Goal: Task Accomplishment & Management: Manage account settings

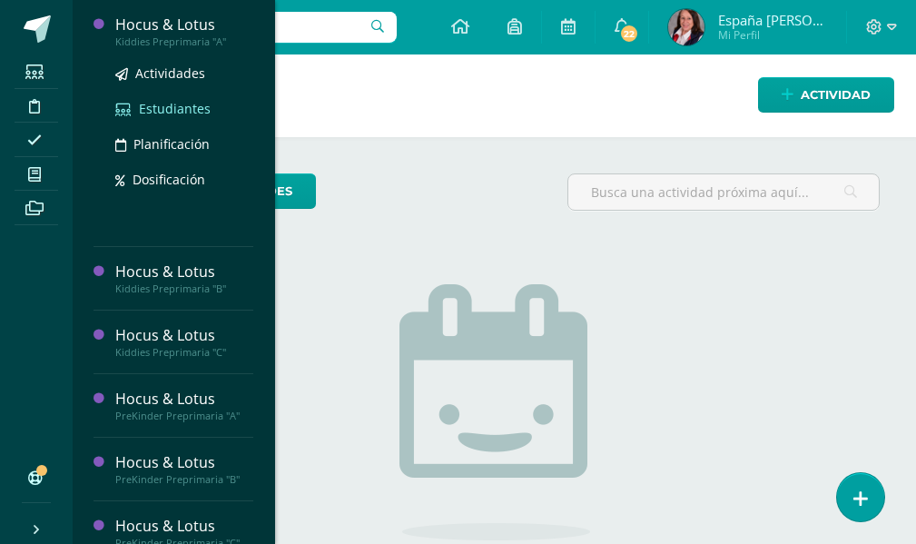
click at [178, 107] on span "Estudiantes" at bounding box center [175, 108] width 72 height 17
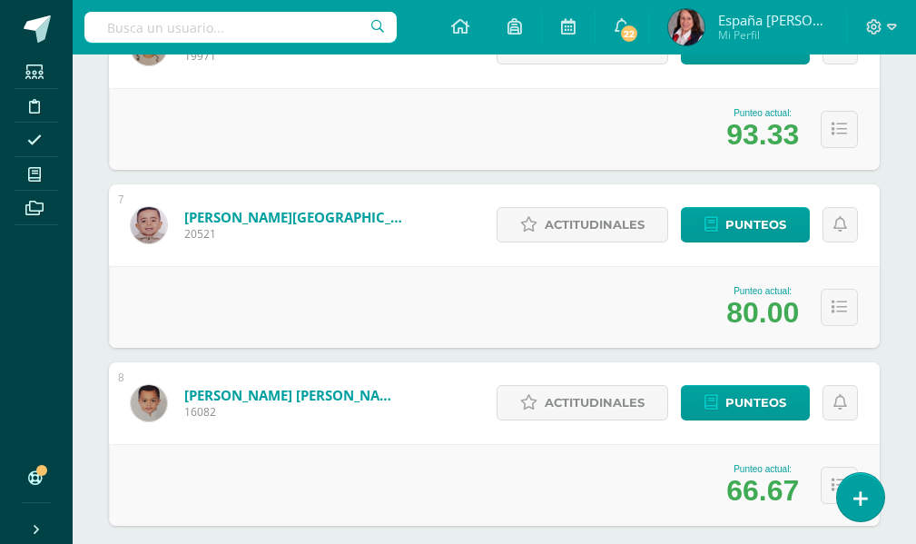
scroll to position [1283, 0]
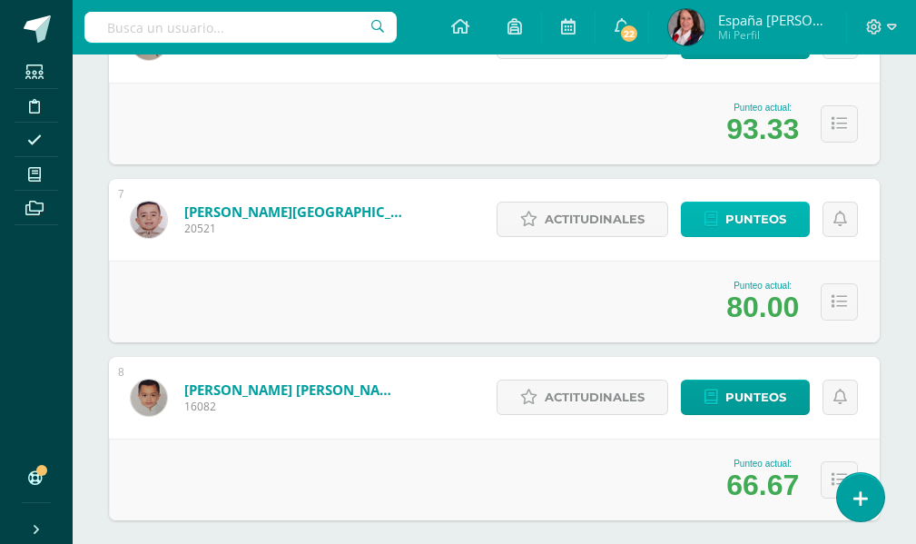
click at [741, 221] on span "Punteos" at bounding box center [755, 219] width 61 height 34
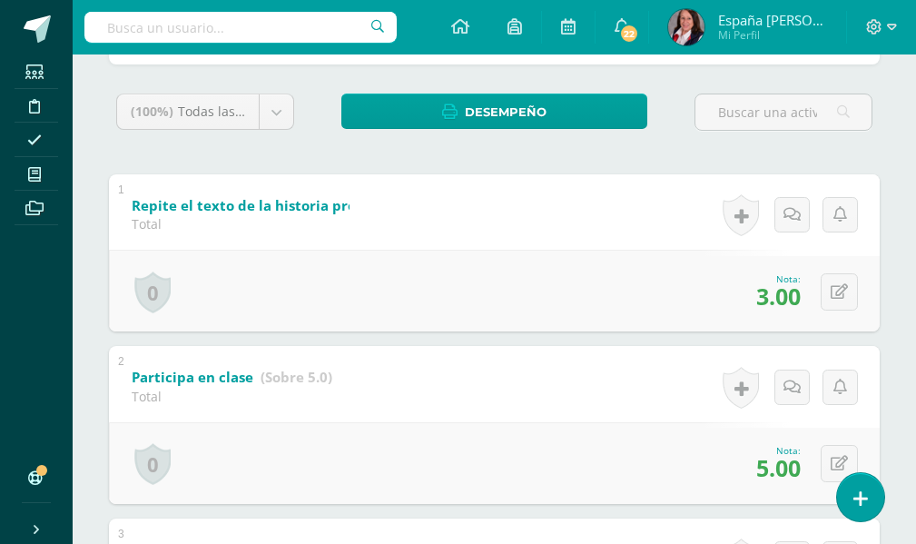
scroll to position [291, 0]
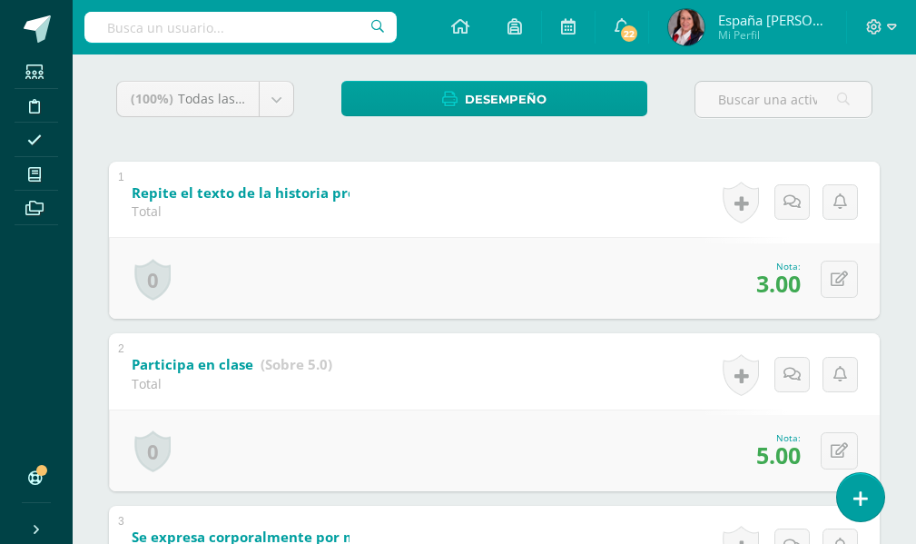
click at [762, 458] on span "5.00" at bounding box center [778, 454] width 44 height 31
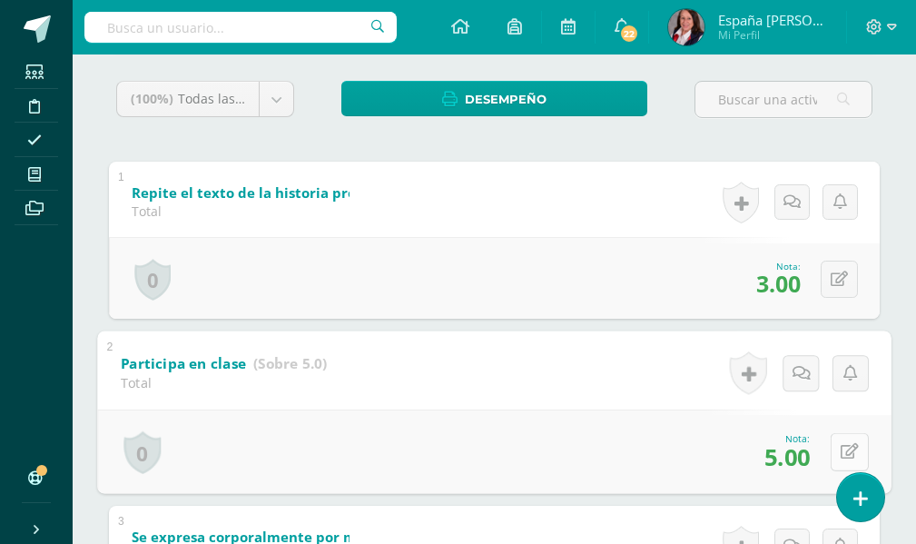
click at [842, 452] on icon at bounding box center [849, 451] width 18 height 15
click at [715, 459] on input "5.00" at bounding box center [725, 457] width 73 height 36
type input "4.00"
click at [793, 457] on icon at bounding box center [801, 457] width 16 height 15
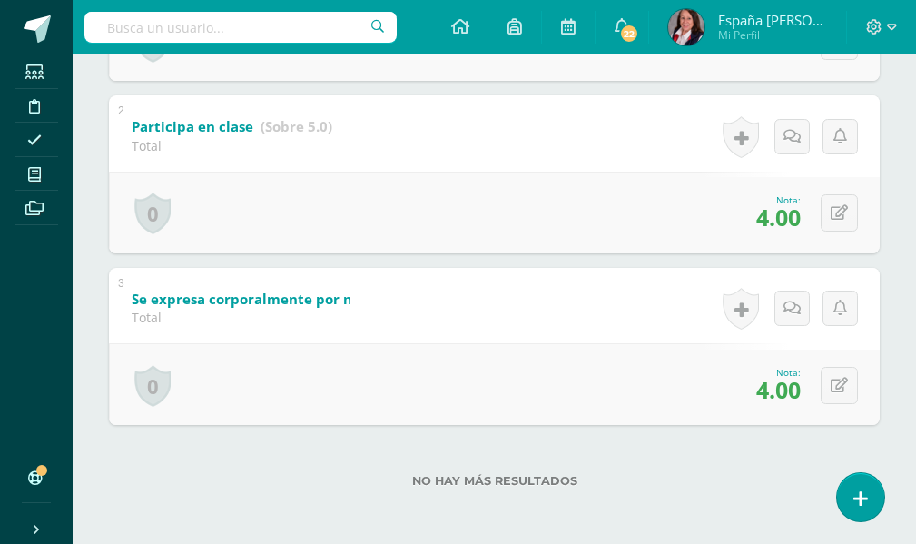
scroll to position [531, 0]
click at [839, 384] on button at bounding box center [839, 383] width 37 height 37
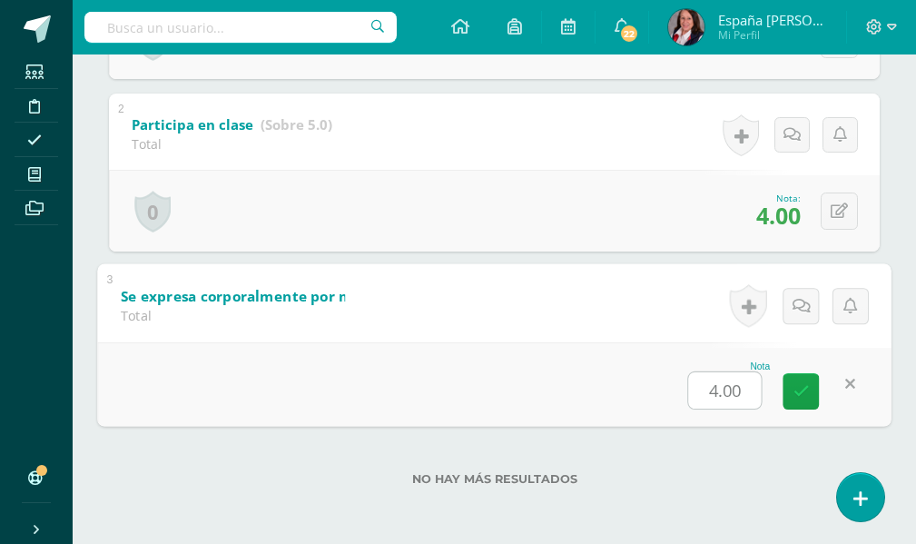
click at [716, 390] on input "4.00" at bounding box center [725, 389] width 73 height 36
type input "3.00"
click at [793, 389] on icon at bounding box center [801, 390] width 16 height 15
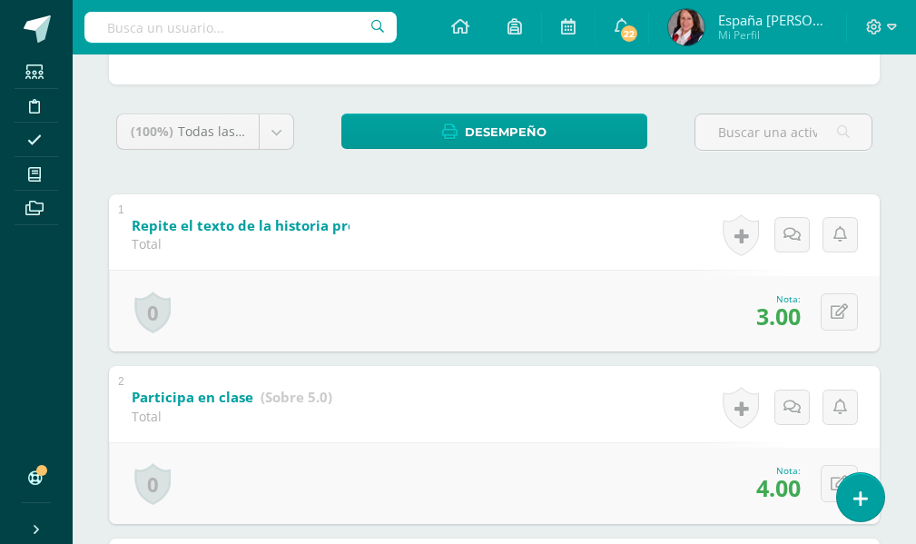
scroll to position [0, 0]
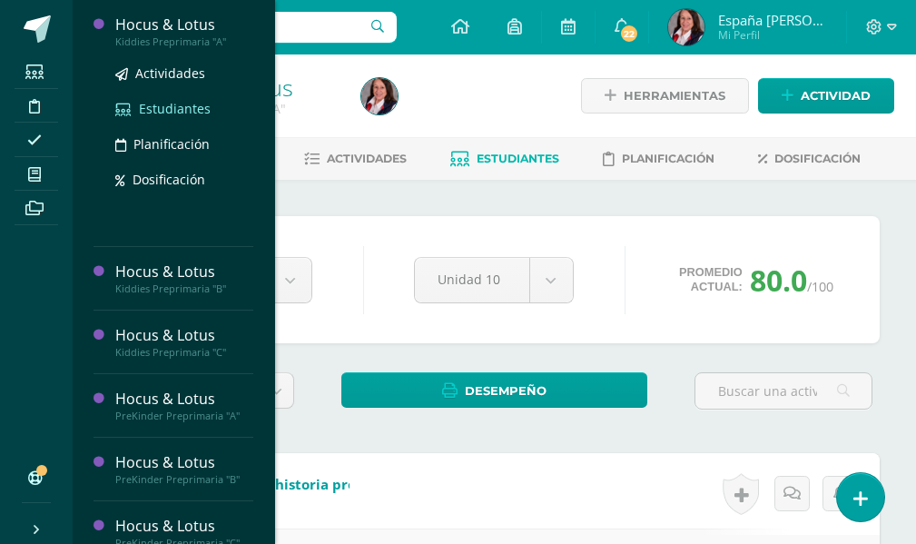
click at [187, 111] on span "Estudiantes" at bounding box center [175, 108] width 72 height 17
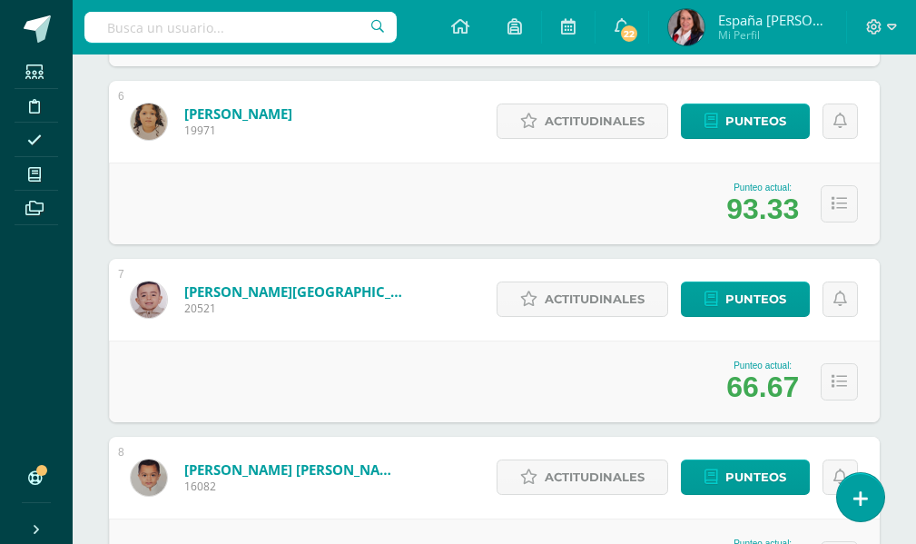
scroll to position [1108, 0]
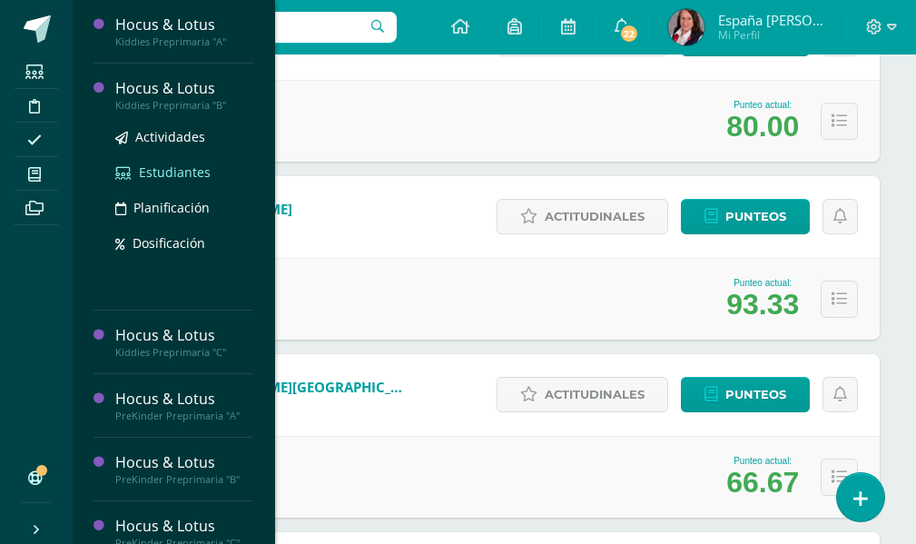
click at [172, 167] on span "Estudiantes" at bounding box center [175, 171] width 72 height 17
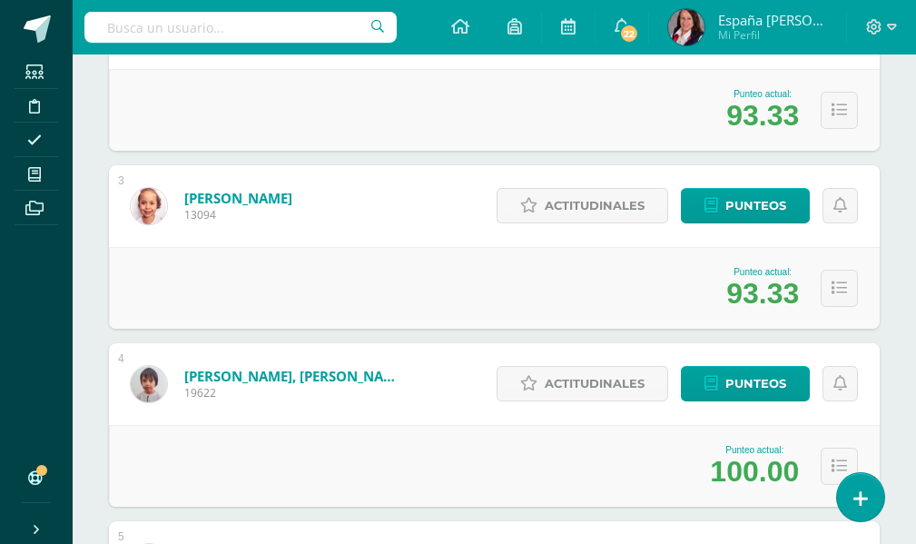
scroll to position [545, 0]
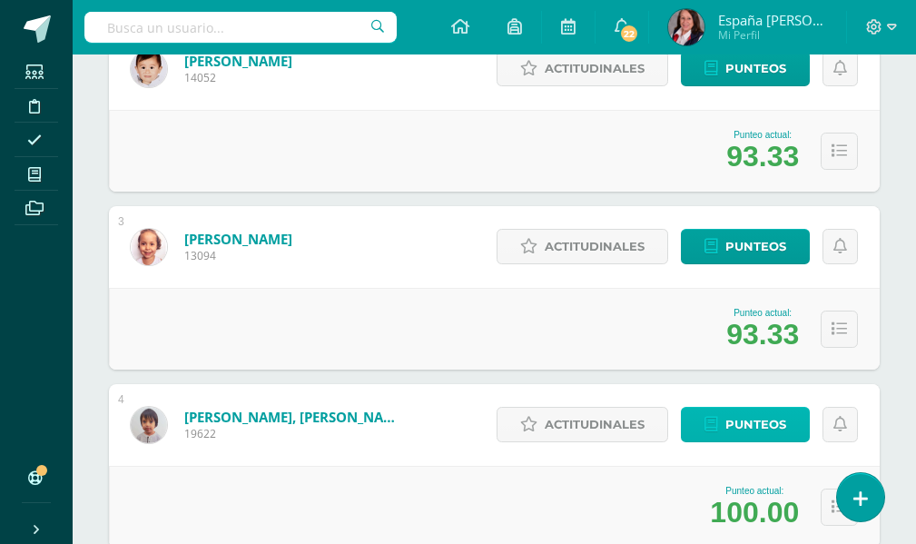
click at [766, 419] on span "Punteos" at bounding box center [755, 425] width 61 height 34
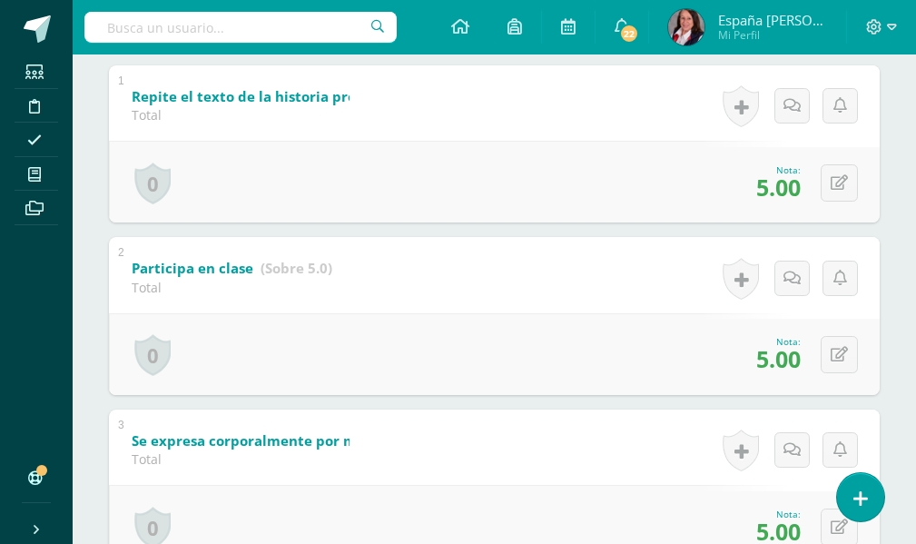
scroll to position [424, 0]
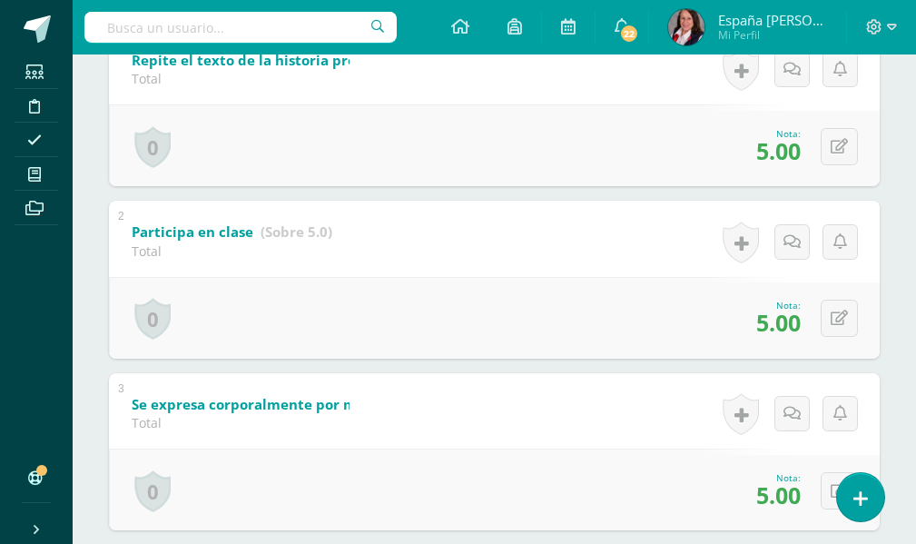
click at [772, 498] on span "5.00" at bounding box center [778, 494] width 44 height 31
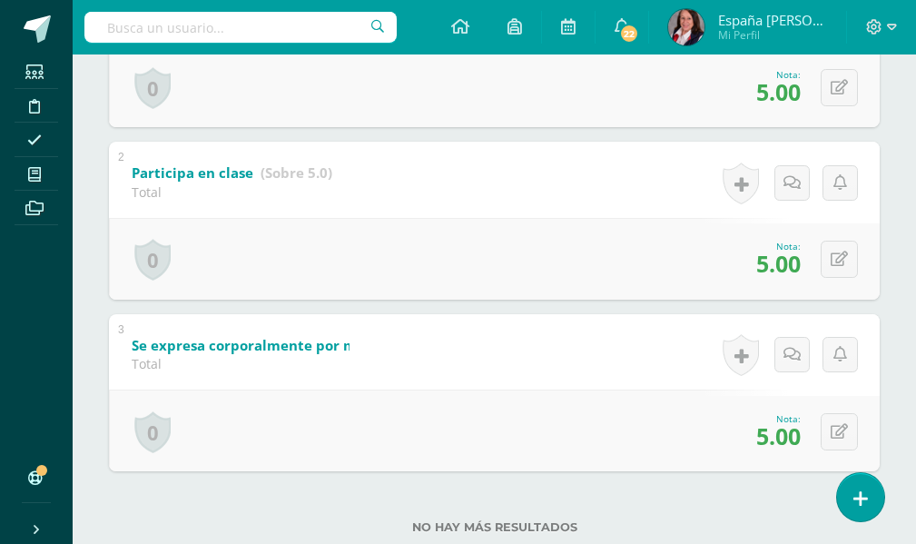
scroll to position [515, 0]
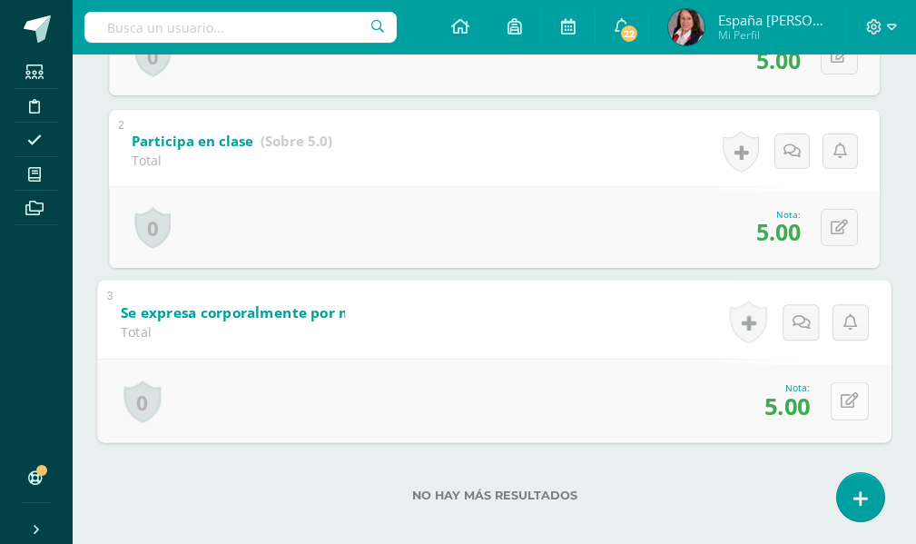
click at [835, 398] on button at bounding box center [850, 400] width 38 height 38
click at [717, 406] on input "5.00" at bounding box center [725, 406] width 73 height 36
type input "4.00"
click at [804, 409] on icon at bounding box center [801, 406] width 16 height 15
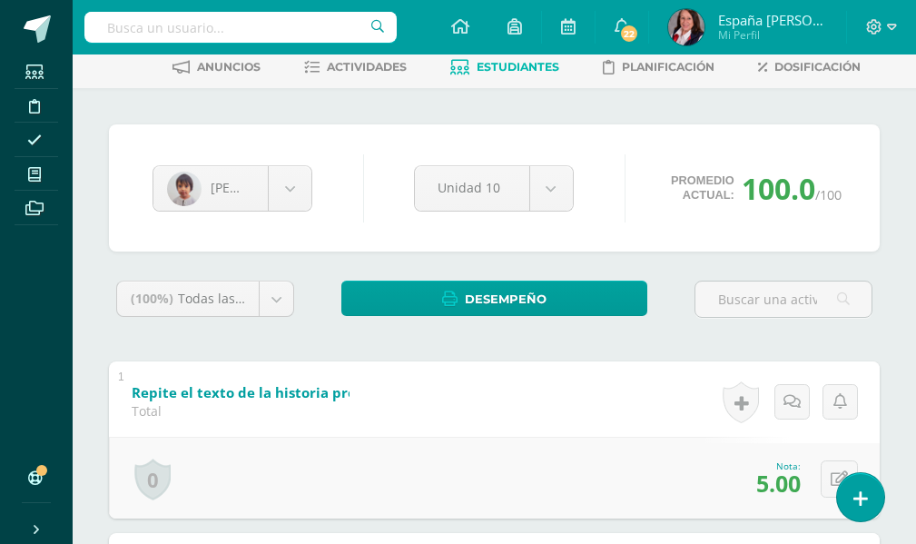
scroll to position [0, 0]
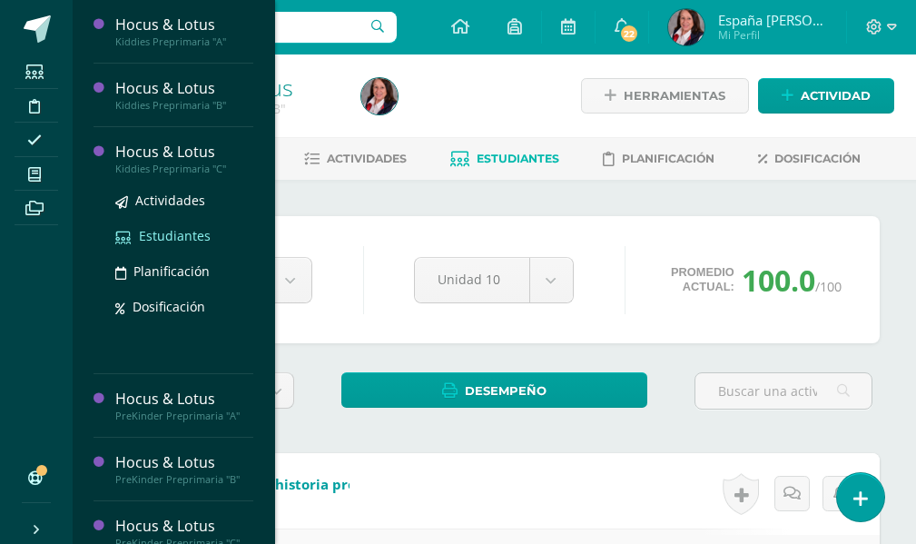
click at [189, 236] on span "Estudiantes" at bounding box center [175, 235] width 72 height 17
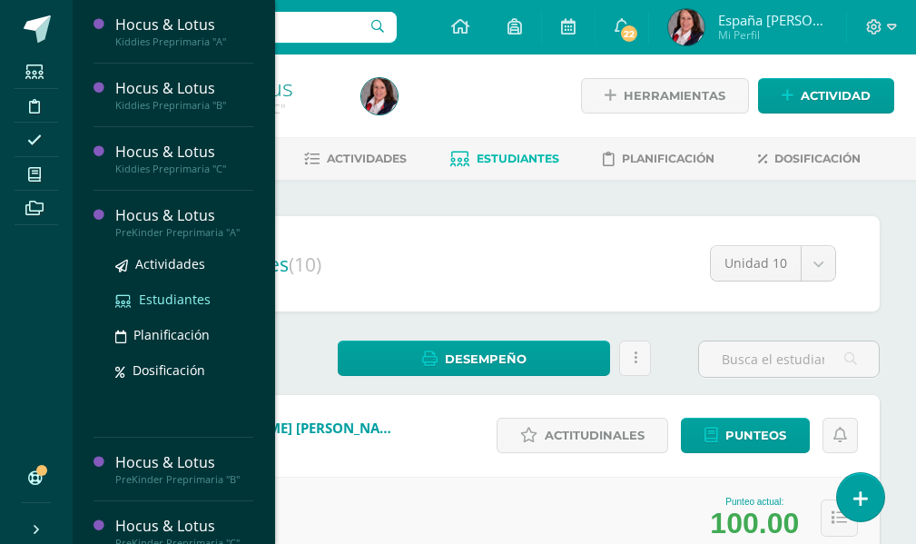
click at [169, 300] on span "Estudiantes" at bounding box center [175, 298] width 72 height 17
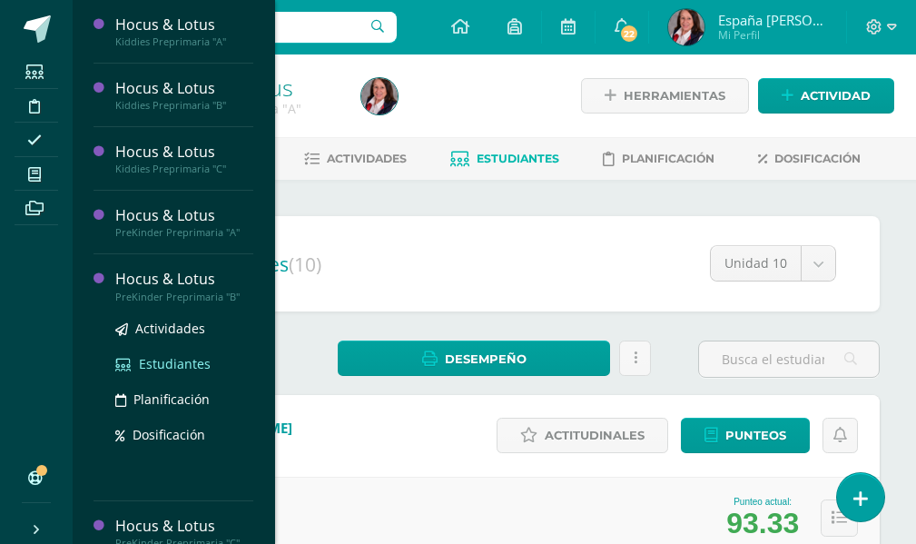
click at [179, 359] on span "Estudiantes" at bounding box center [175, 363] width 72 height 17
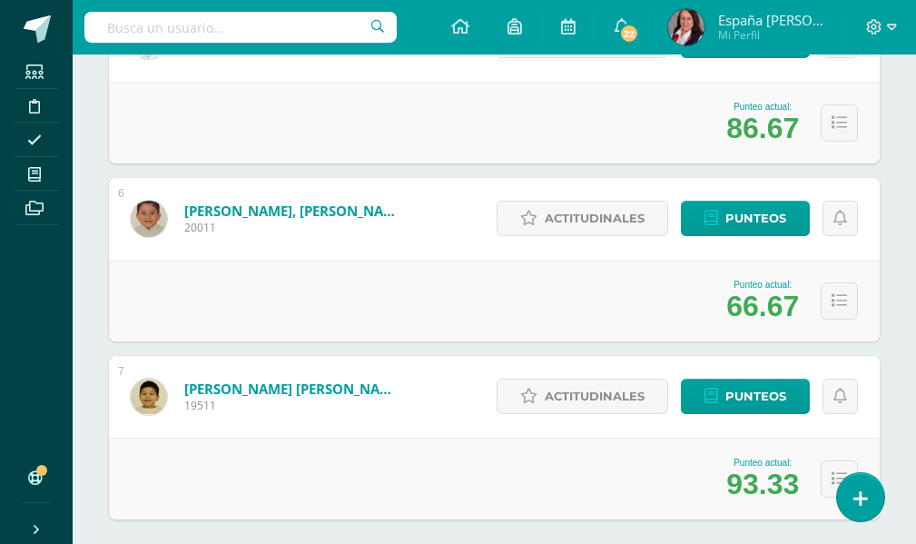
scroll to position [1203, 0]
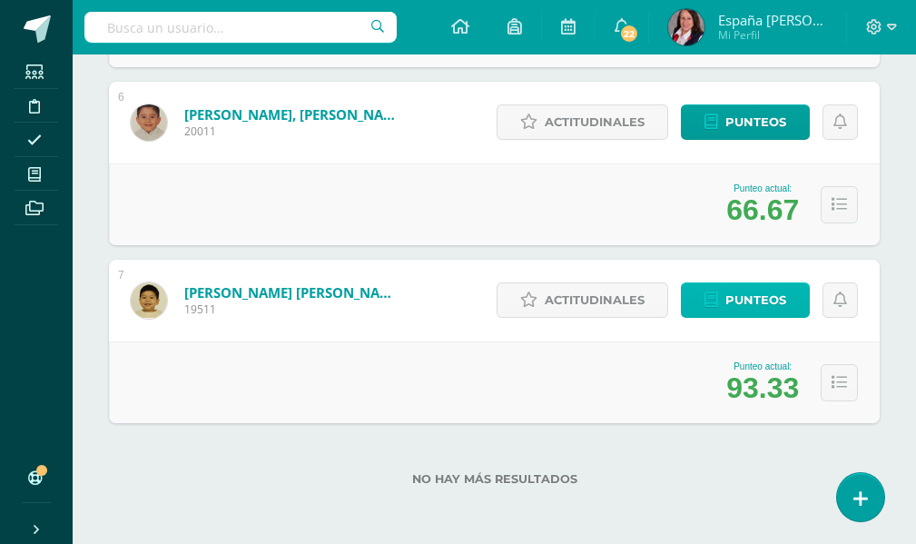
click at [759, 298] on span "Punteos" at bounding box center [755, 300] width 61 height 34
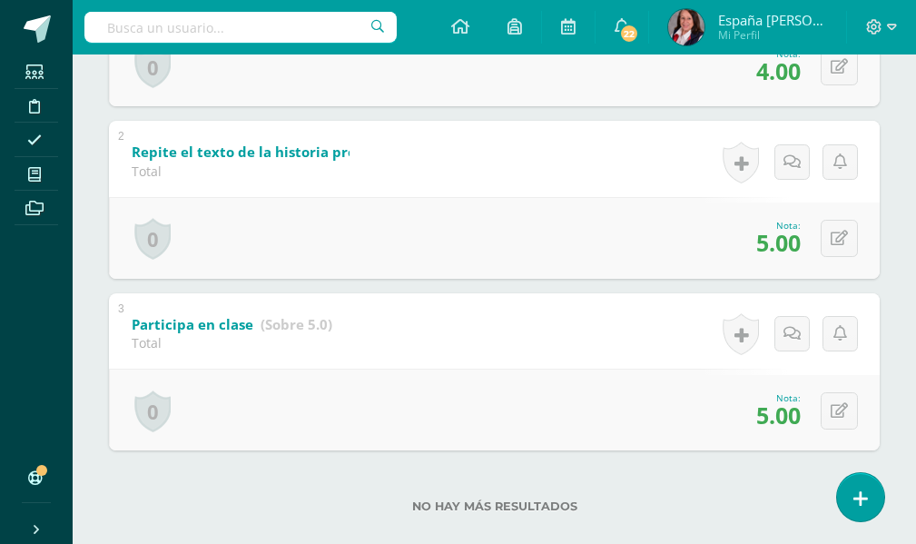
scroll to position [531, 0]
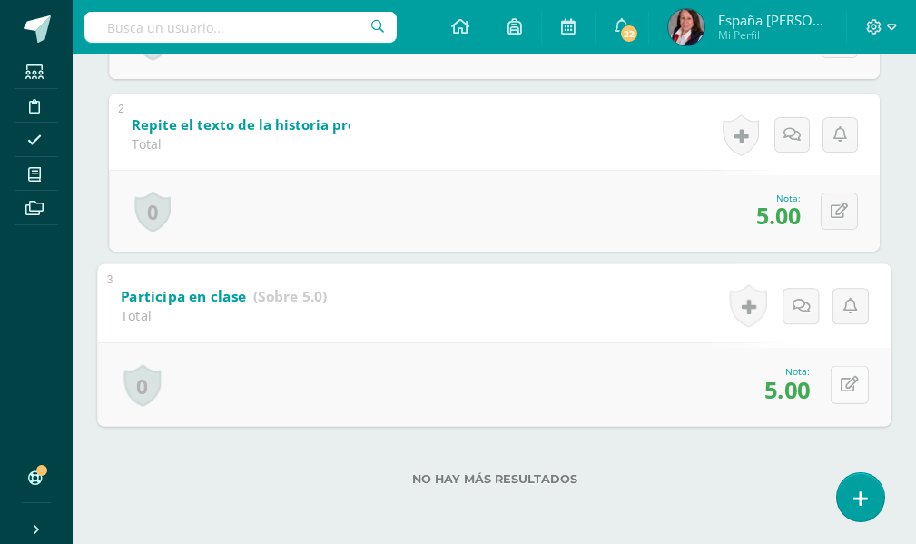
click at [840, 385] on button at bounding box center [850, 384] width 38 height 38
click at [717, 389] on input "5.00" at bounding box center [725, 389] width 73 height 36
type input "4.00"
click at [803, 393] on icon at bounding box center [801, 390] width 16 height 15
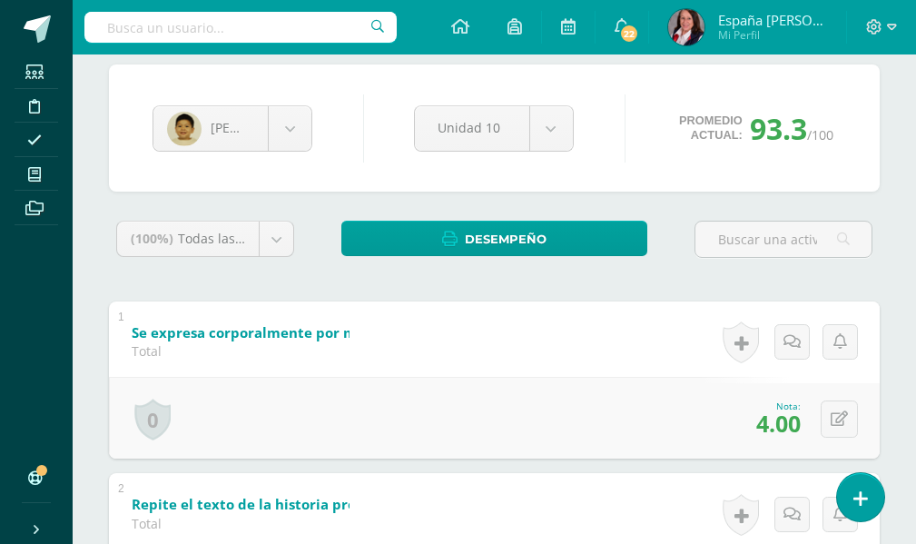
scroll to position [0, 0]
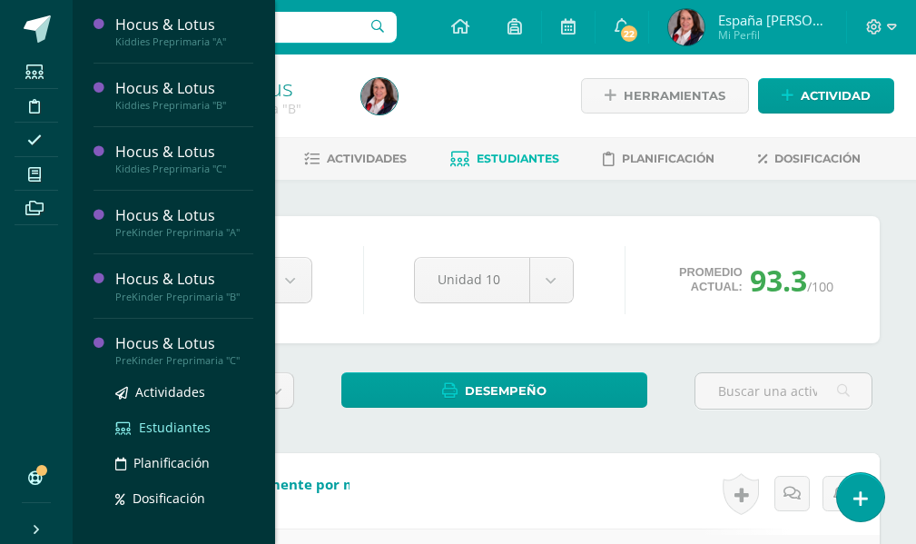
click at [169, 429] on span "Estudiantes" at bounding box center [175, 426] width 72 height 17
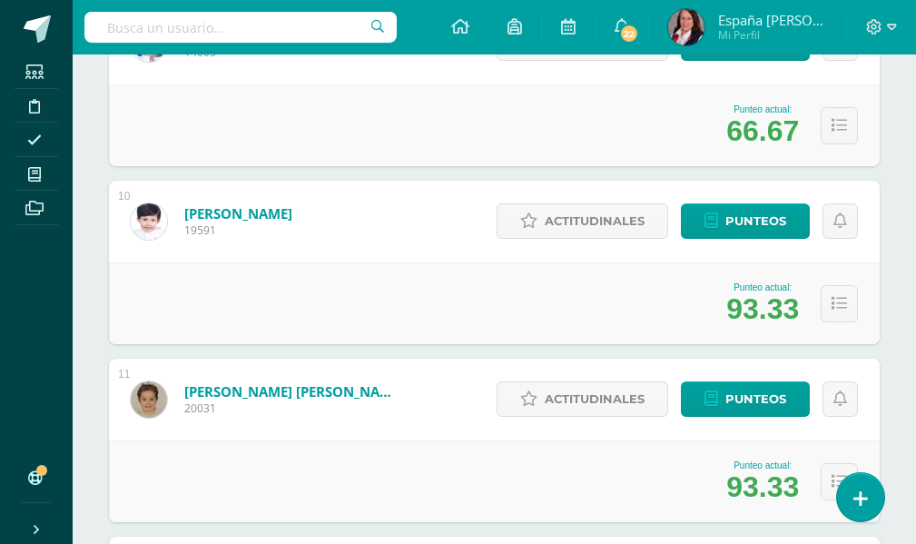
scroll to position [1725, 0]
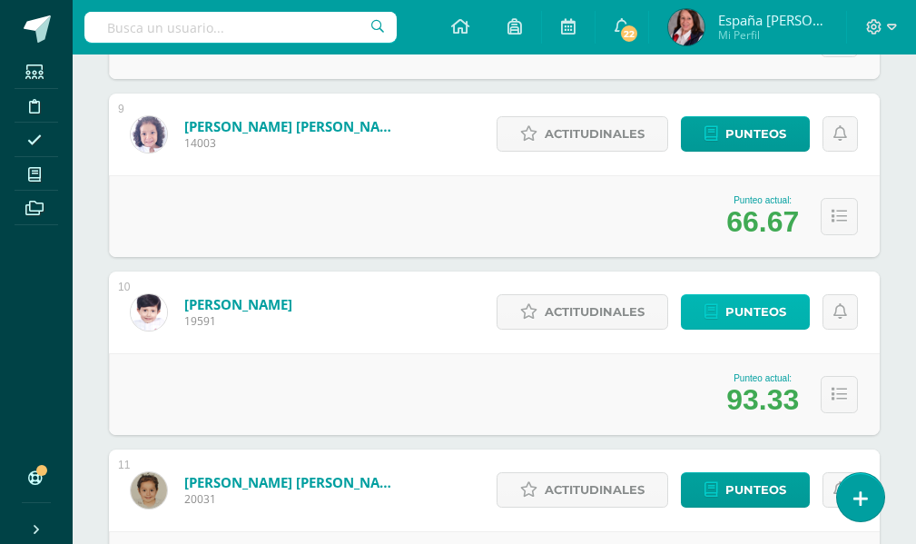
click at [758, 313] on span "Punteos" at bounding box center [755, 312] width 61 height 34
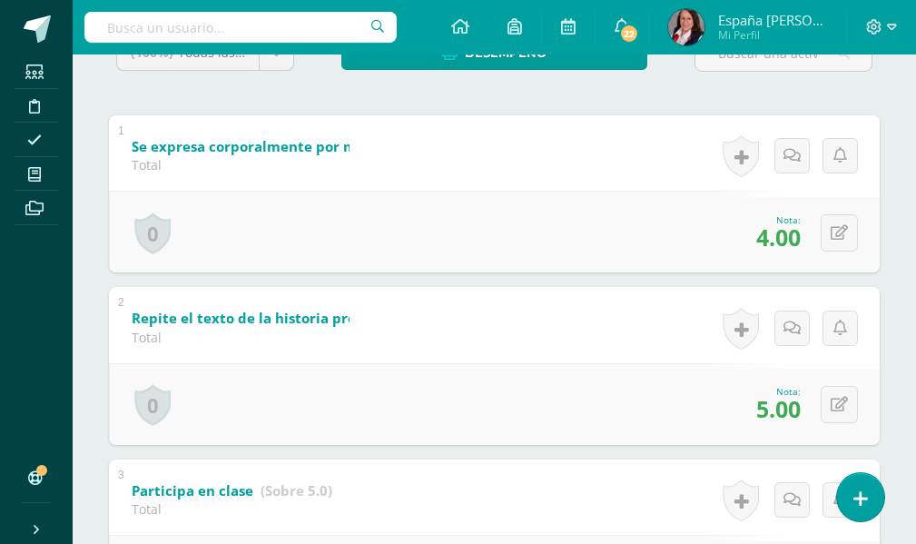
scroll to position [323, 0]
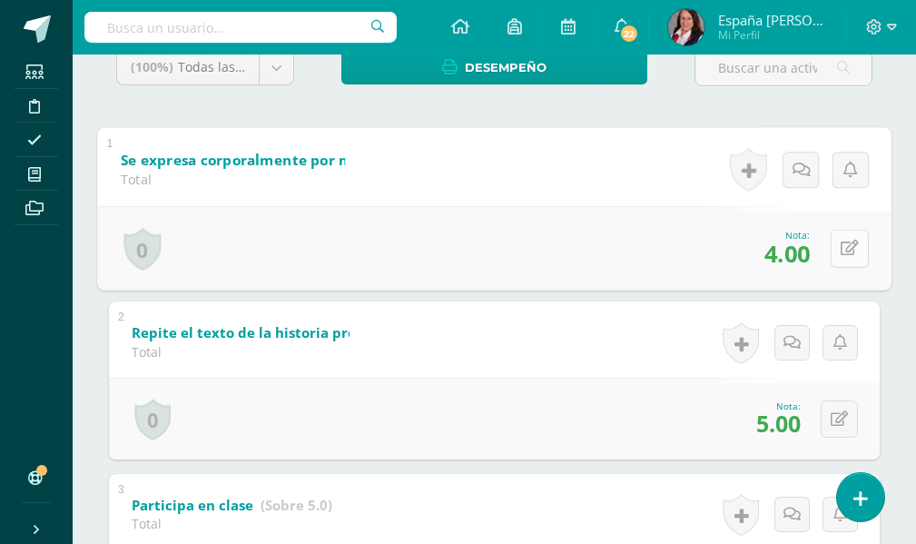
click at [837, 251] on button at bounding box center [850, 248] width 38 height 38
click at [731, 251] on input "4.00" at bounding box center [725, 253] width 73 height 36
type input "4.50"
click at [801, 258] on icon at bounding box center [801, 254] width 16 height 15
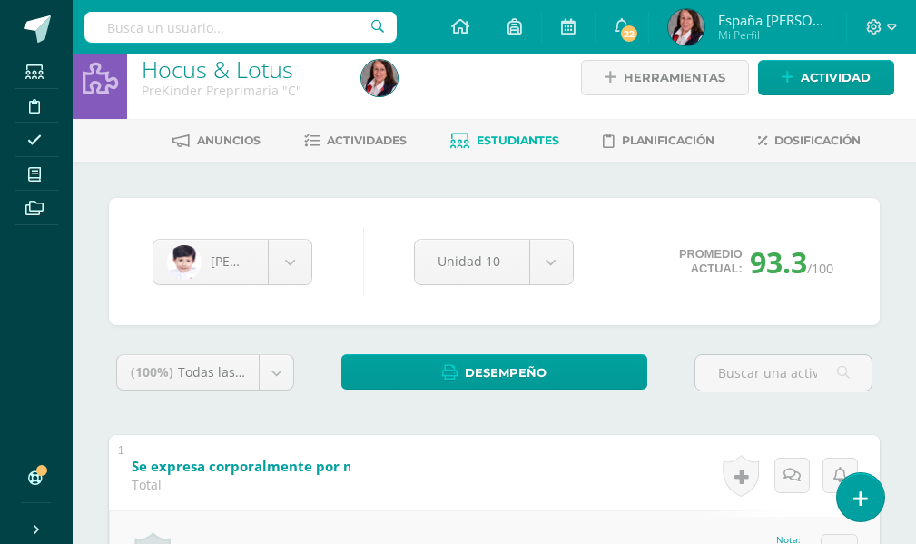
scroll to position [0, 0]
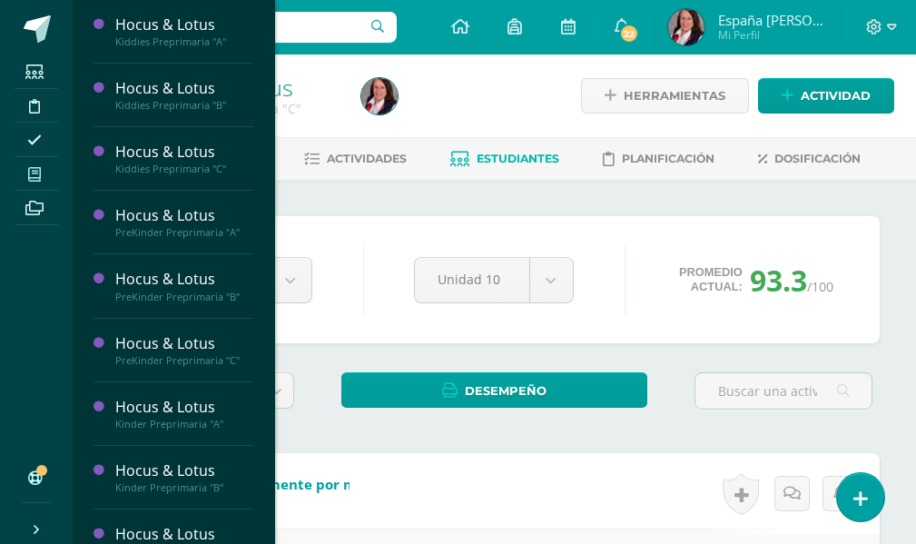
click at [33, 174] on icon at bounding box center [34, 174] width 13 height 15
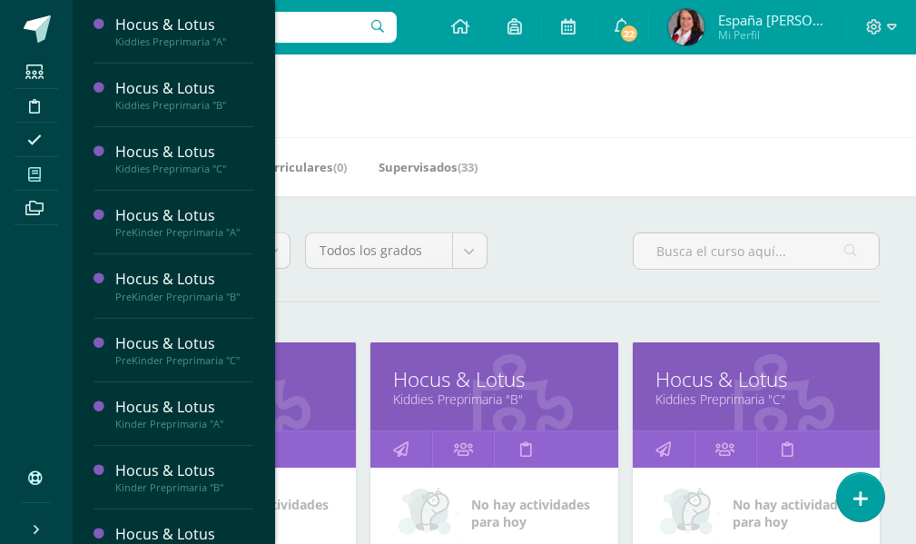
click at [36, 177] on icon at bounding box center [34, 174] width 13 height 15
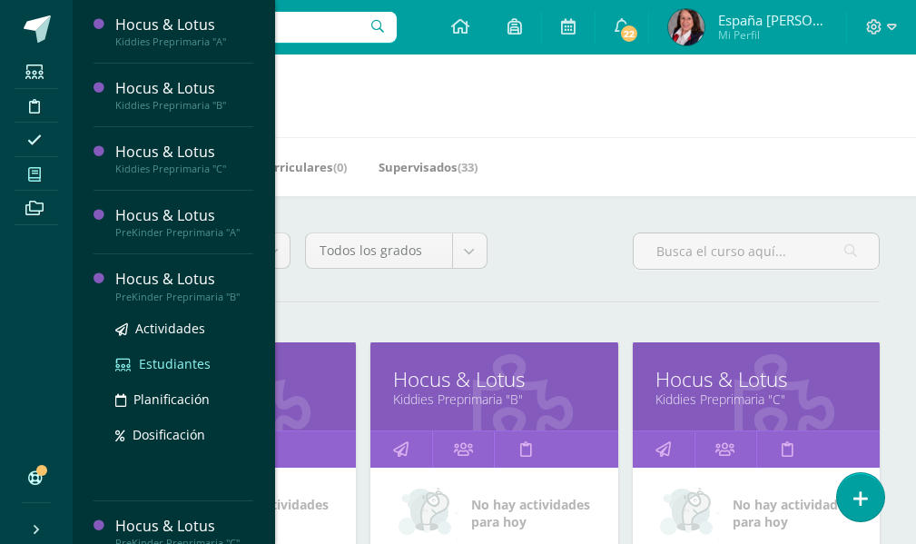
click at [175, 364] on span "Estudiantes" at bounding box center [175, 363] width 72 height 17
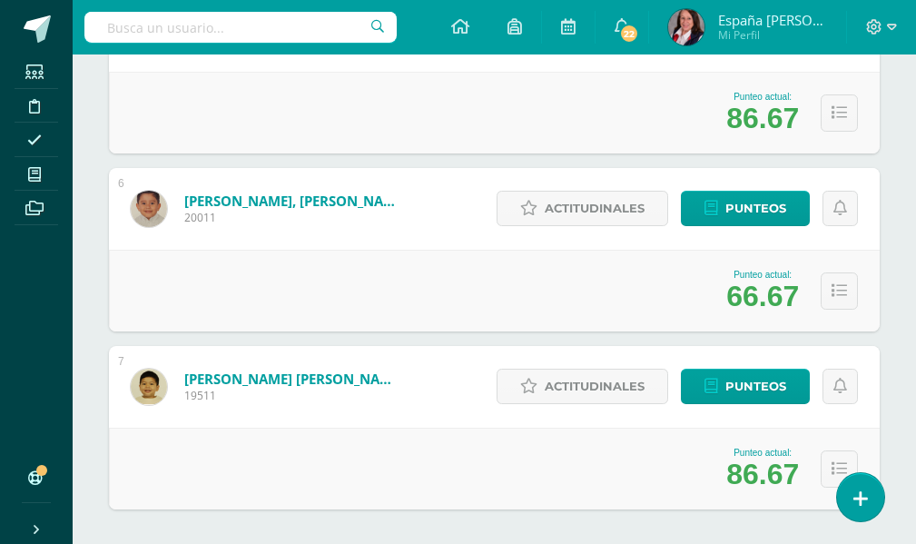
scroll to position [1021, 0]
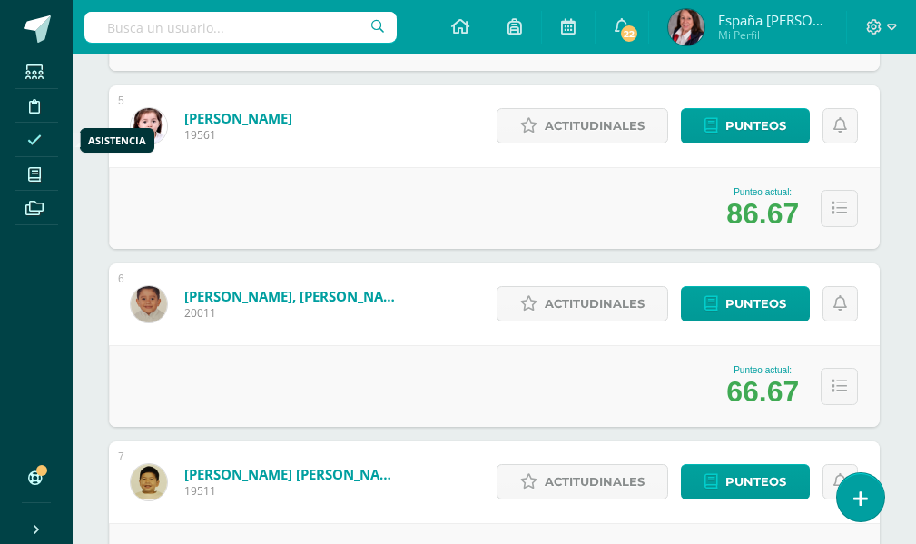
click at [40, 136] on icon at bounding box center [34, 140] width 15 height 15
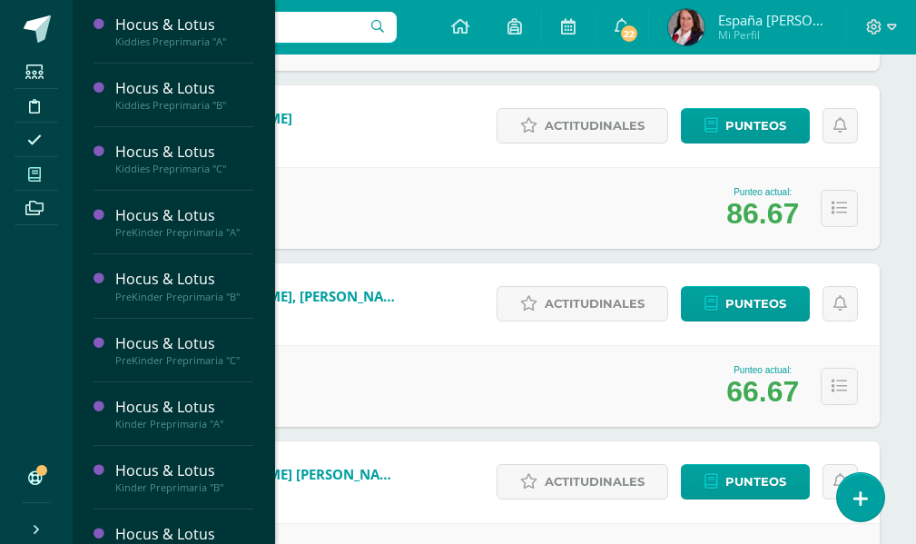
click at [37, 180] on icon at bounding box center [34, 174] width 13 height 15
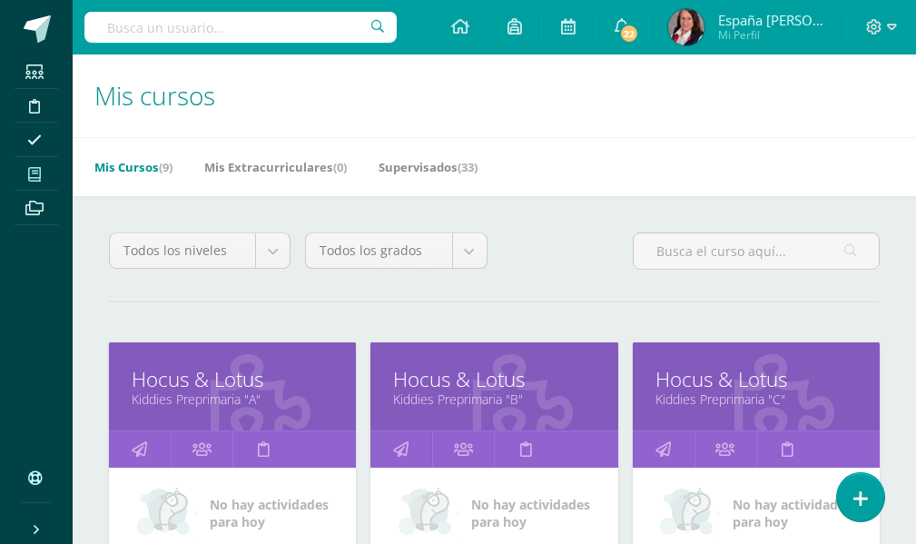
click at [40, 170] on icon at bounding box center [34, 174] width 13 height 15
click at [32, 175] on icon at bounding box center [34, 174] width 13 height 15
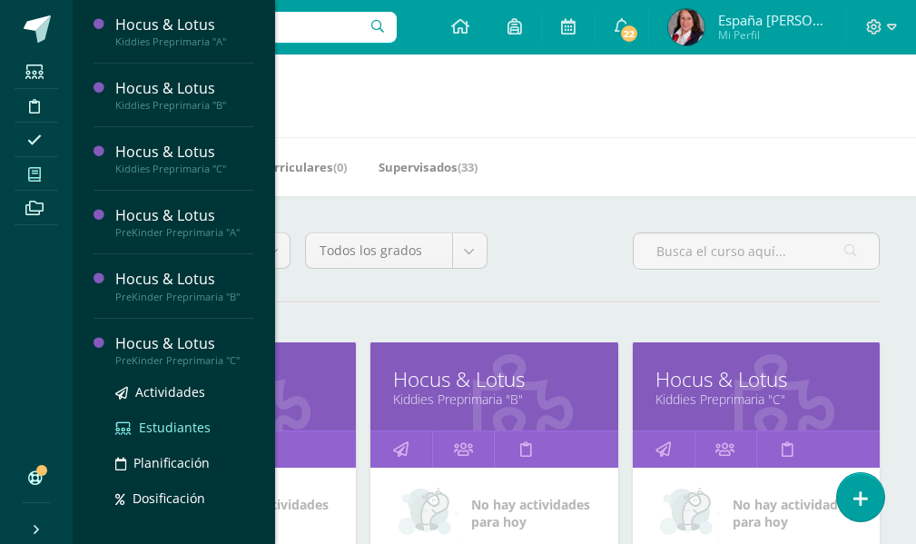
click at [180, 432] on span "Estudiantes" at bounding box center [175, 426] width 72 height 17
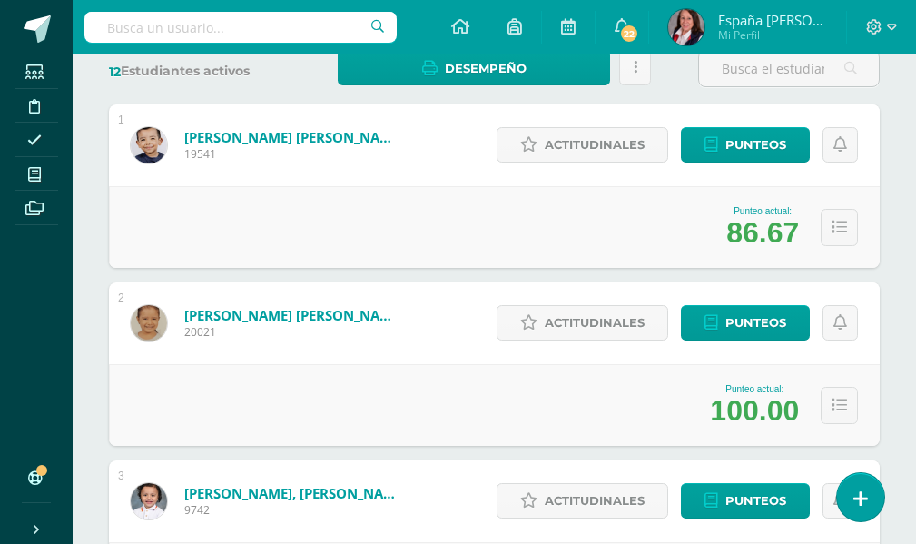
scroll to position [314, 0]
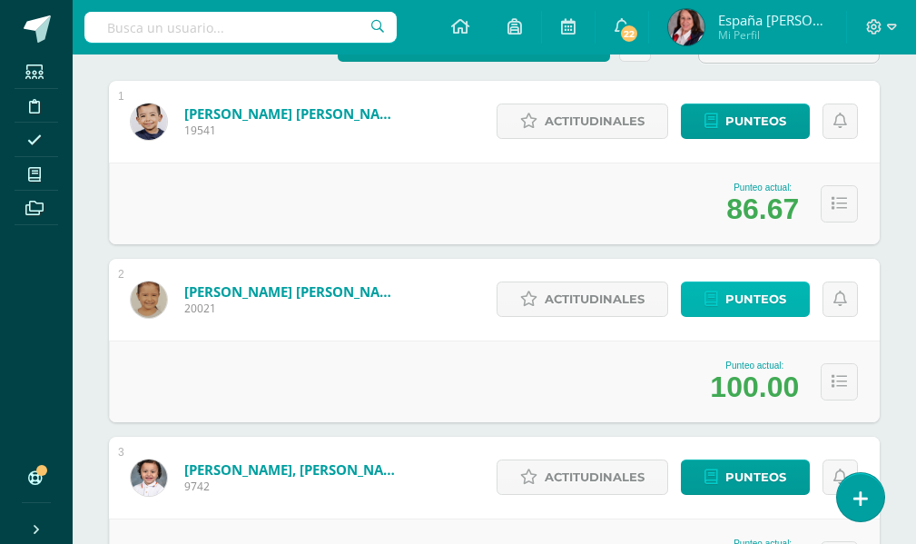
click at [759, 296] on span "Punteos" at bounding box center [755, 299] width 61 height 34
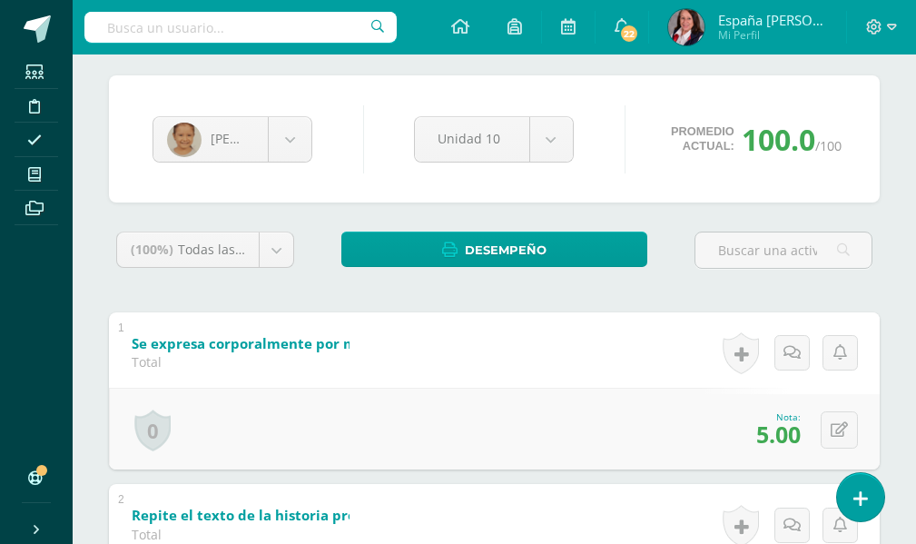
scroll to position [182, 0]
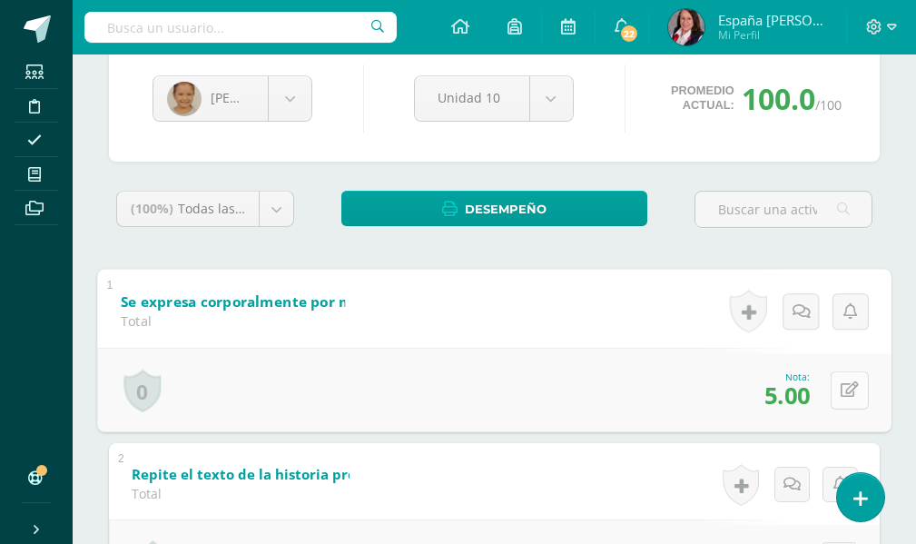
click at [842, 392] on icon at bounding box center [849, 389] width 18 height 15
click at [718, 394] on input "5.00" at bounding box center [725, 395] width 73 height 36
click at [731, 398] on input "4.00" at bounding box center [725, 395] width 73 height 36
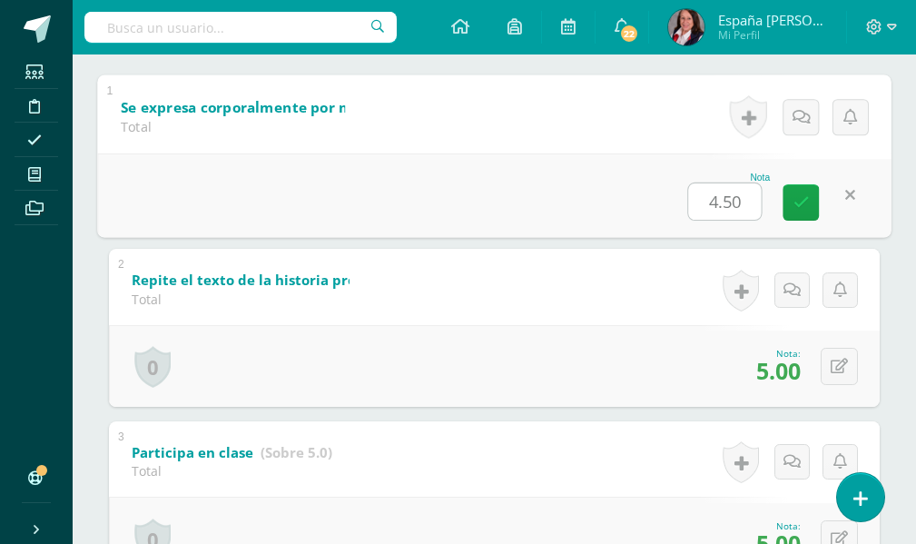
scroll to position [412, 0]
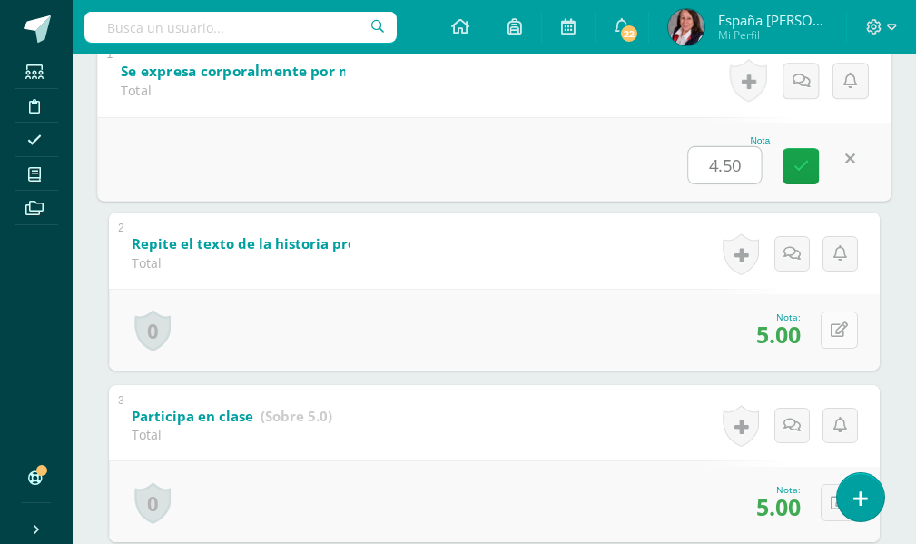
type input "4.50"
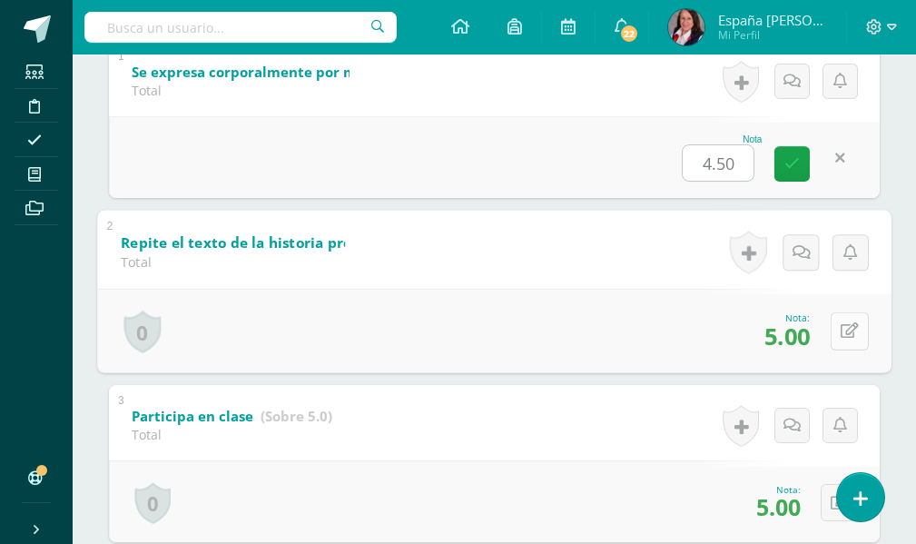
click at [845, 328] on icon at bounding box center [849, 330] width 18 height 15
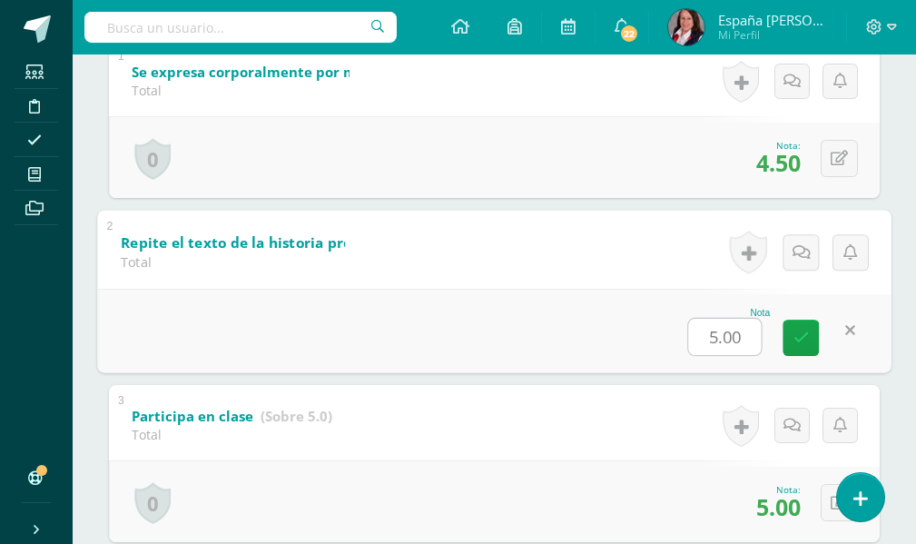
click at [733, 339] on input "5.00" at bounding box center [725, 337] width 73 height 36
click at [719, 337] on input "5.50" at bounding box center [725, 337] width 73 height 36
type input "4.50"
click at [796, 338] on icon at bounding box center [801, 336] width 16 height 15
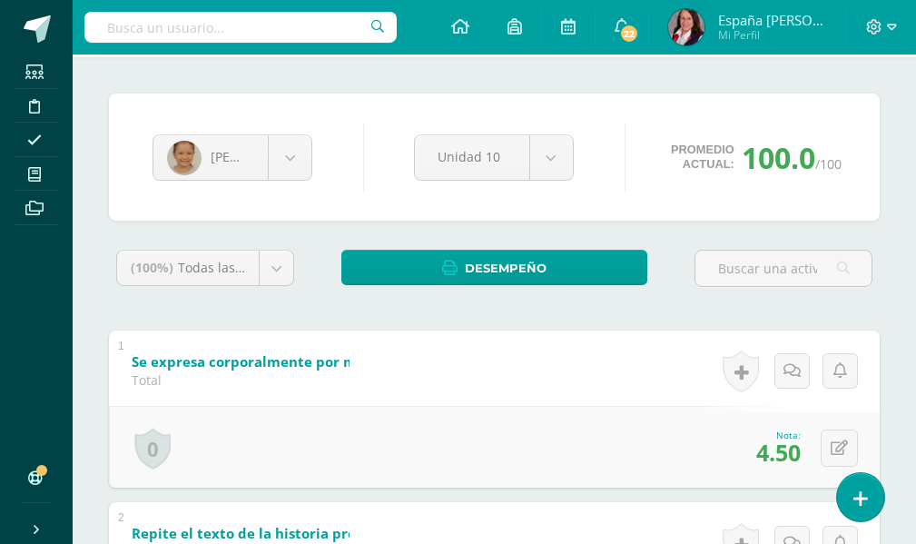
scroll to position [0, 0]
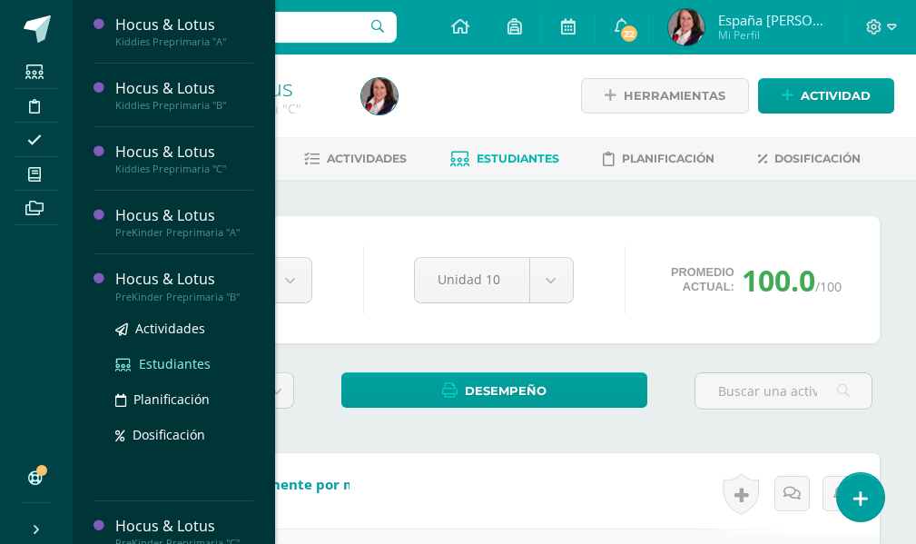
click at [172, 366] on span "Estudiantes" at bounding box center [175, 363] width 72 height 17
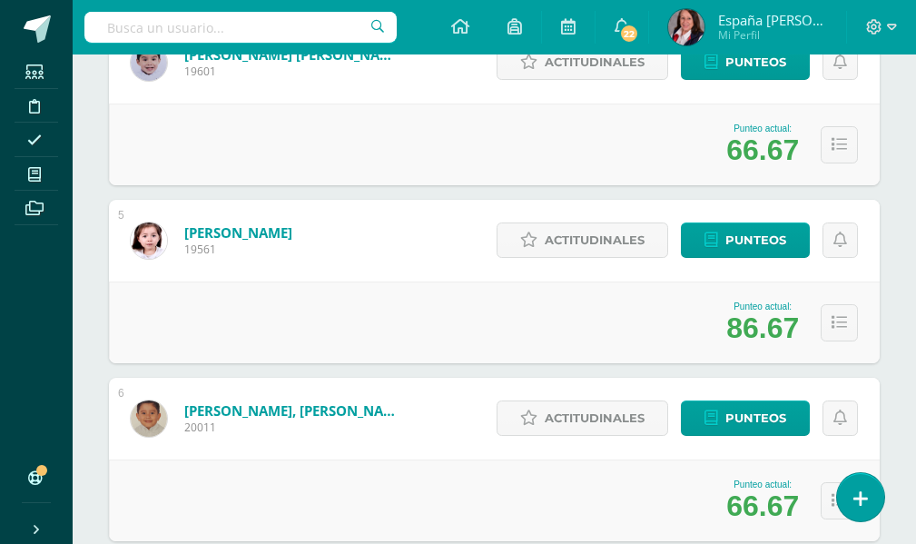
scroll to position [908, 0]
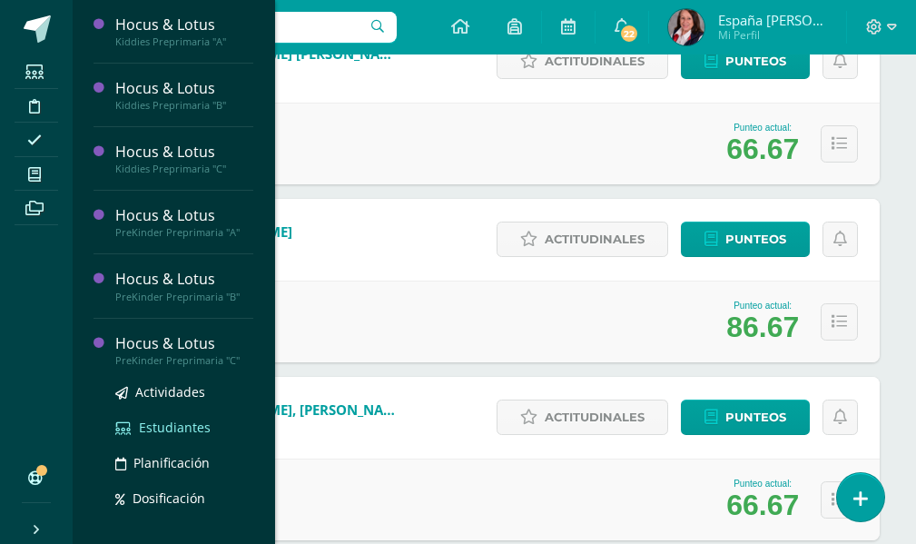
click at [193, 428] on span "Estudiantes" at bounding box center [175, 426] width 72 height 17
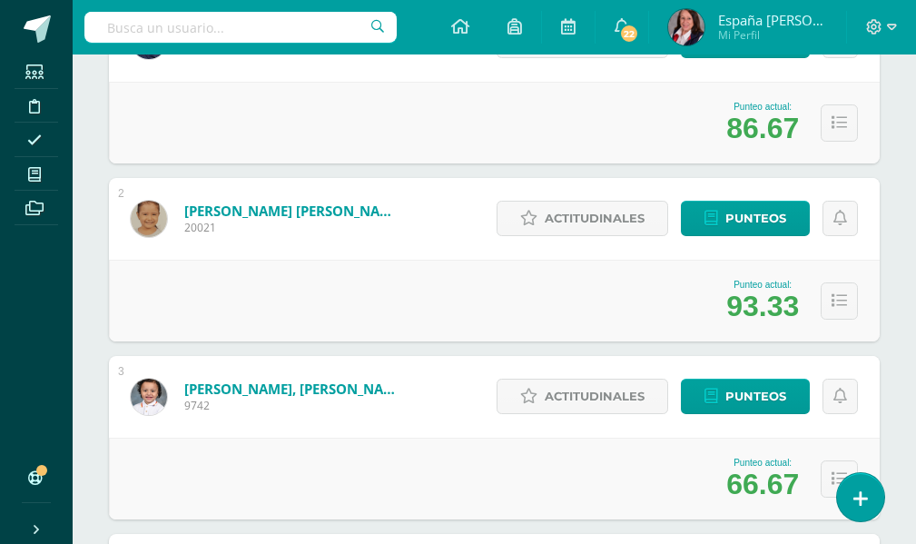
scroll to position [363, 0]
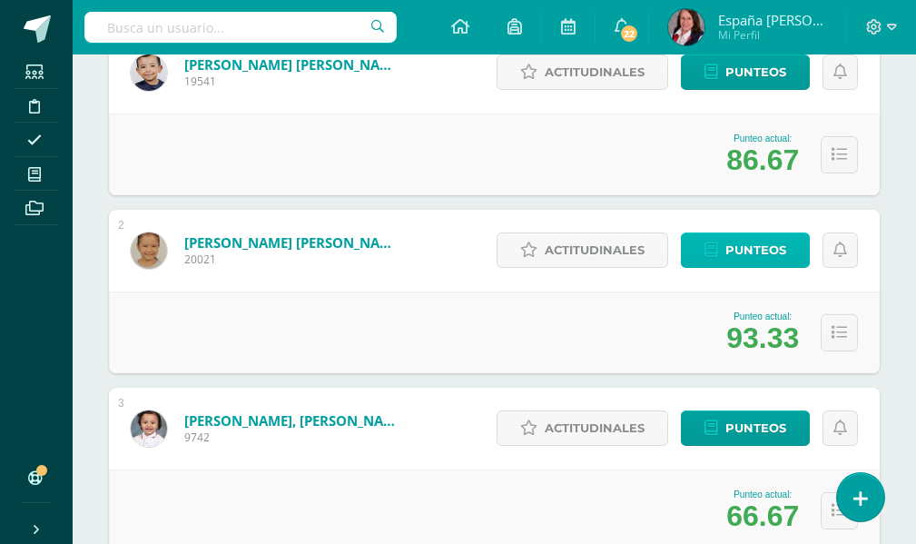
click at [750, 251] on span "Punteos" at bounding box center [755, 250] width 61 height 34
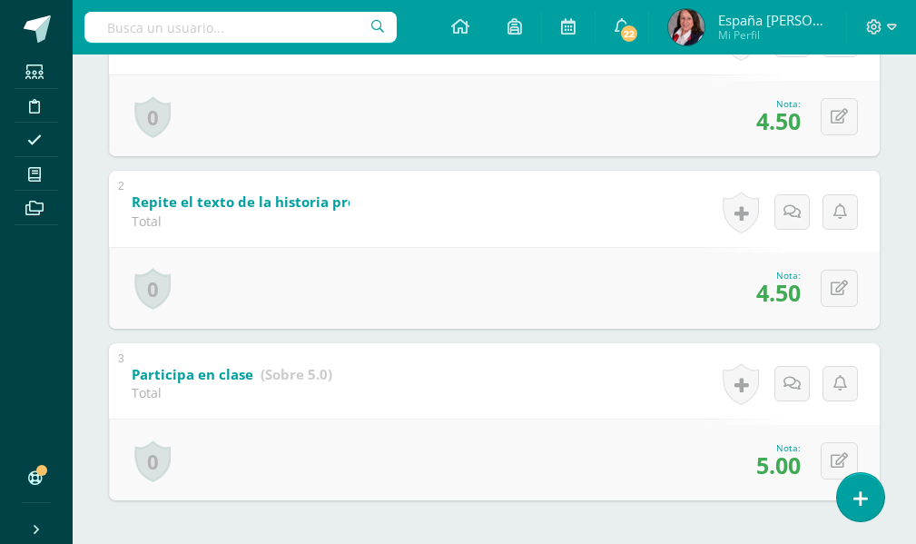
scroll to position [363, 0]
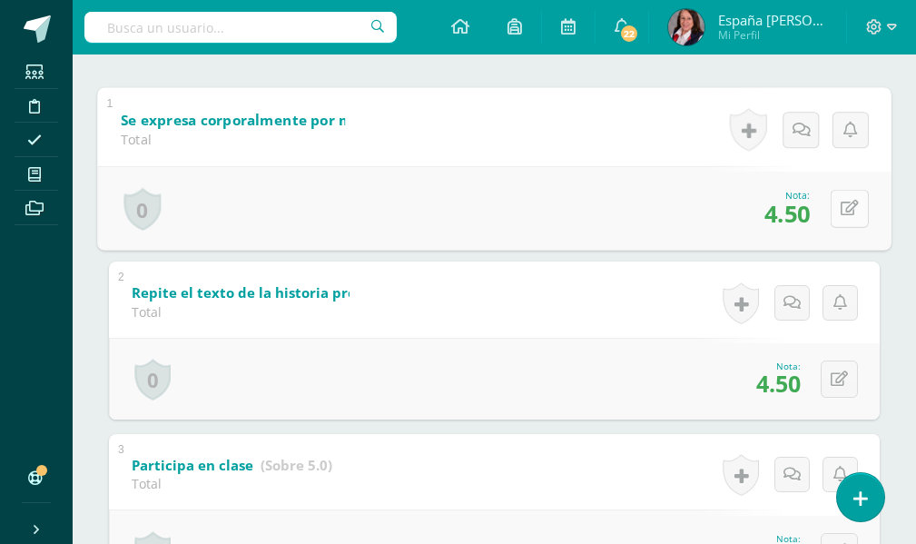
click at [843, 207] on icon at bounding box center [849, 208] width 18 height 15
click at [730, 212] on input "4.50" at bounding box center [725, 213] width 73 height 36
click at [717, 216] on input "4.00" at bounding box center [725, 213] width 73 height 36
type input "5.00"
click at [803, 217] on icon at bounding box center [801, 214] width 16 height 15
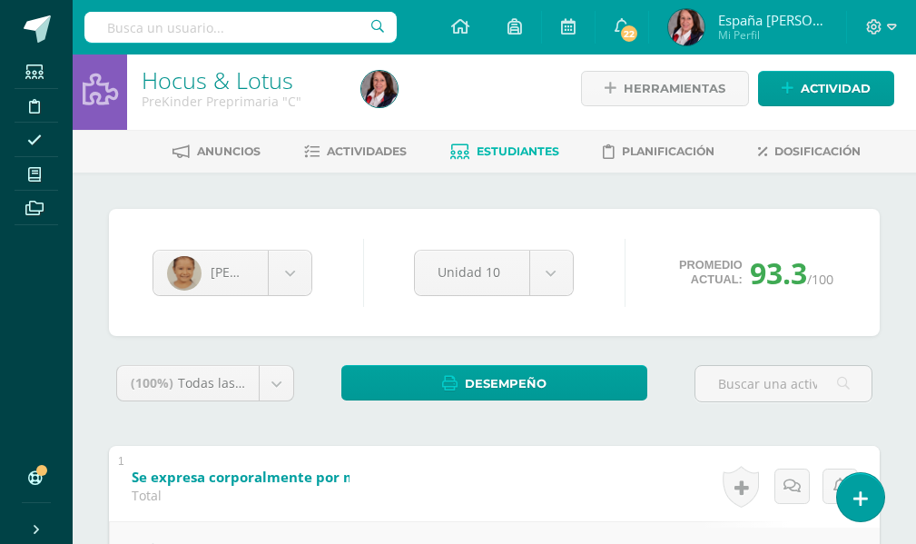
scroll to position [0, 0]
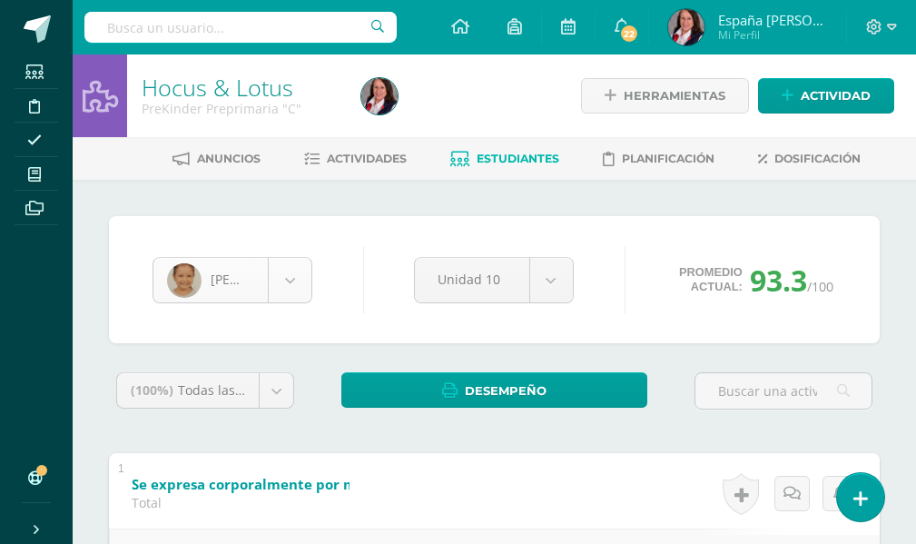
click at [289, 280] on body "Estudiantes Disciplina Asistencia Mis cursos Archivos Soporte Ayuda Reportar un…" at bounding box center [458, 537] width 916 height 1075
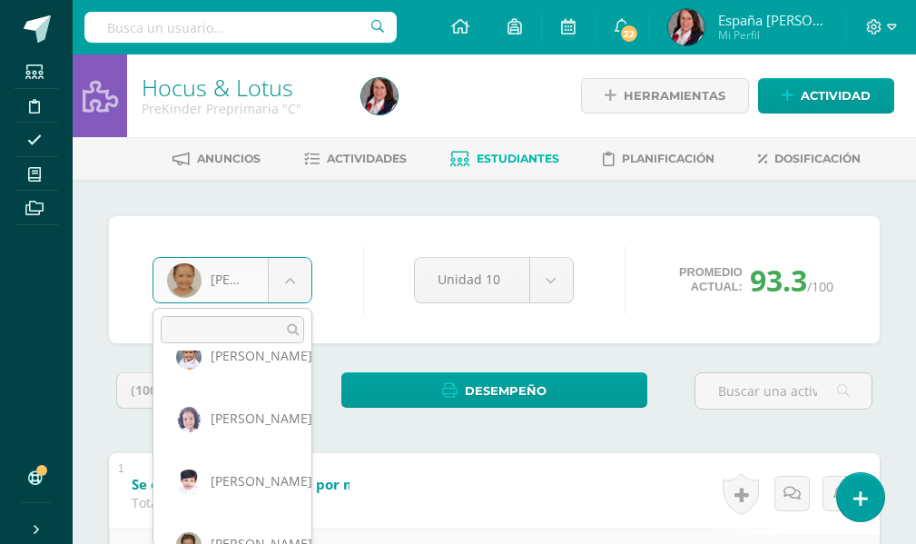
scroll to position [500, 0]
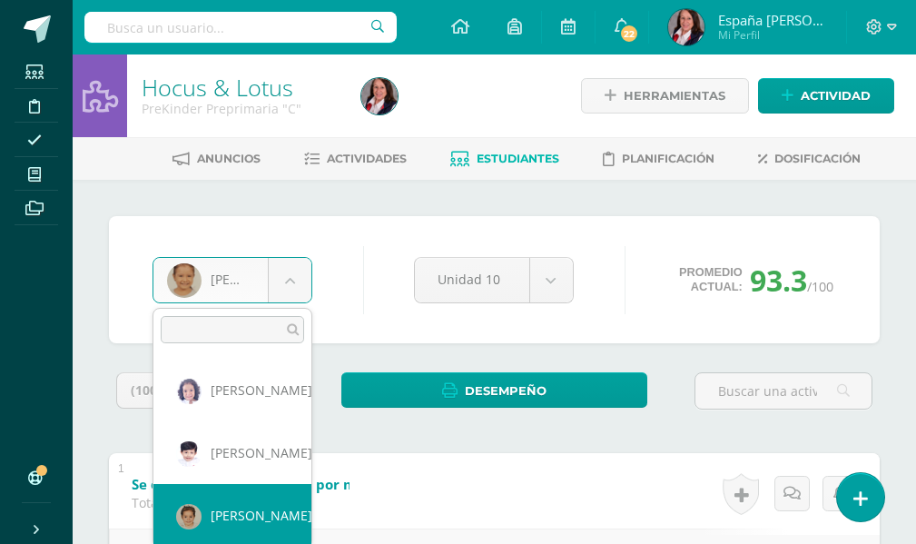
select select "3472"
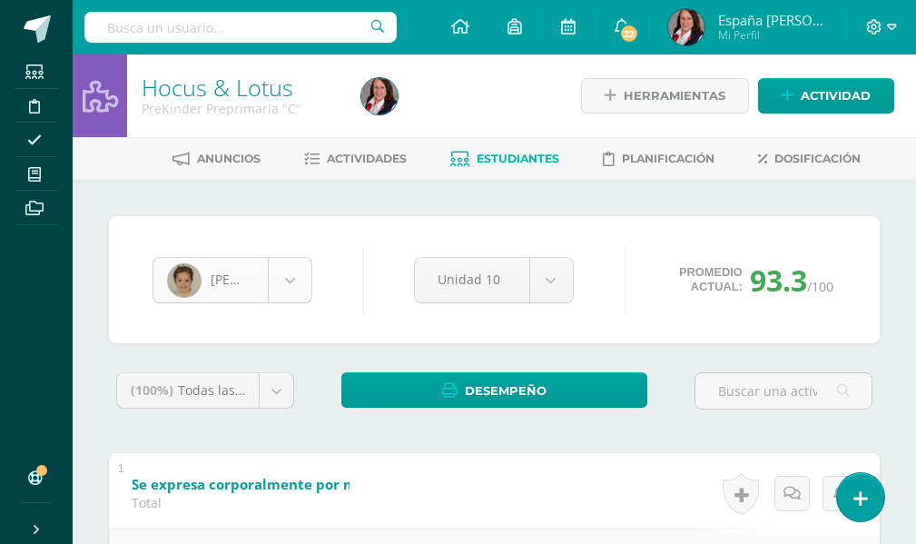
scroll to position [500, 0]
click at [292, 281] on body "Estudiantes Disciplina Asistencia Mis cursos Archivos Soporte Ayuda Reportar un…" at bounding box center [458, 537] width 916 height 1075
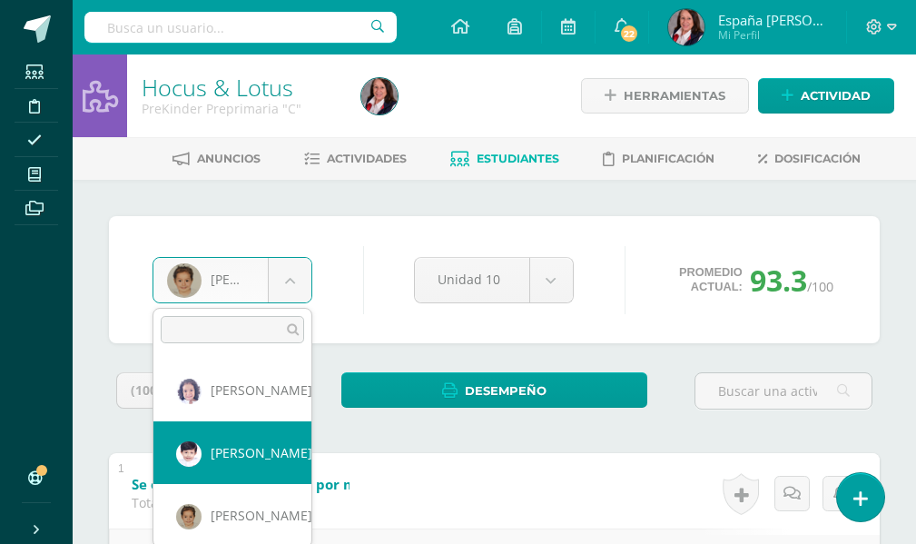
select select "3395"
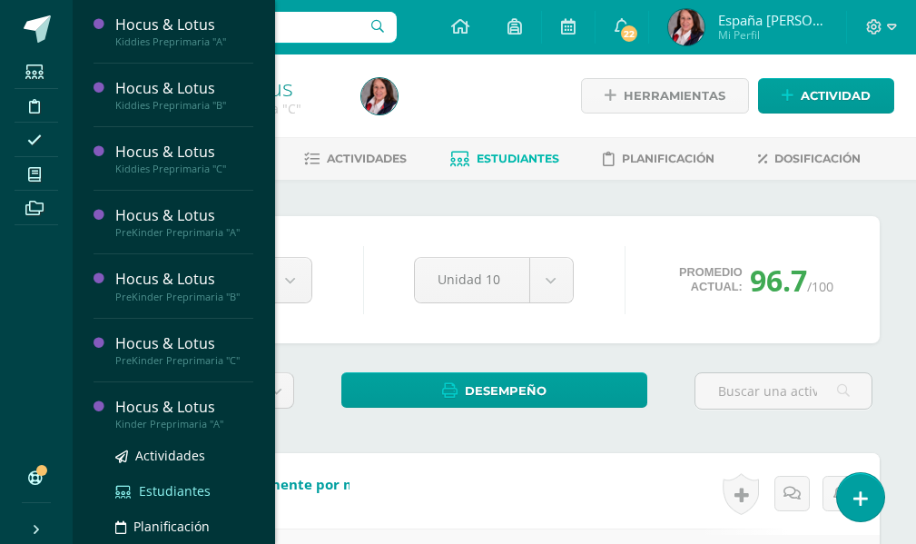
click at [187, 494] on span "Estudiantes" at bounding box center [175, 490] width 72 height 17
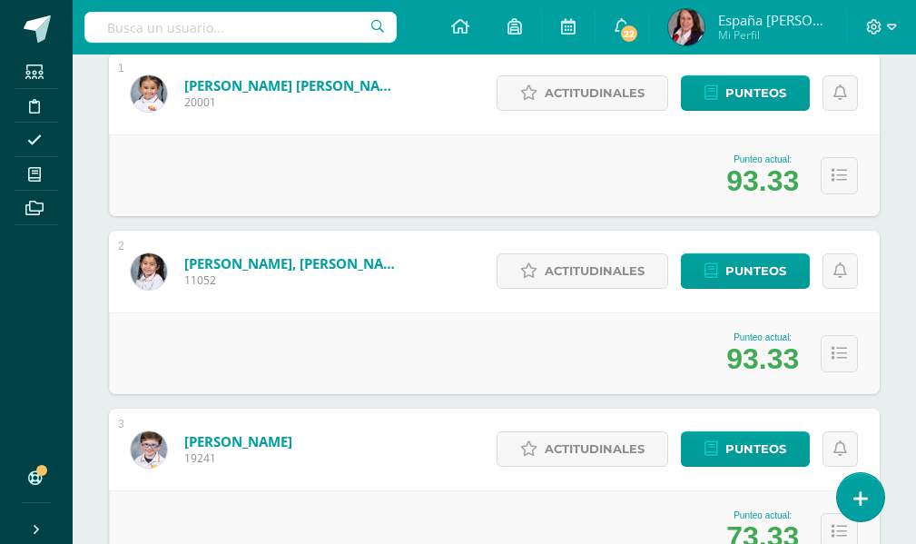
scroll to position [363, 0]
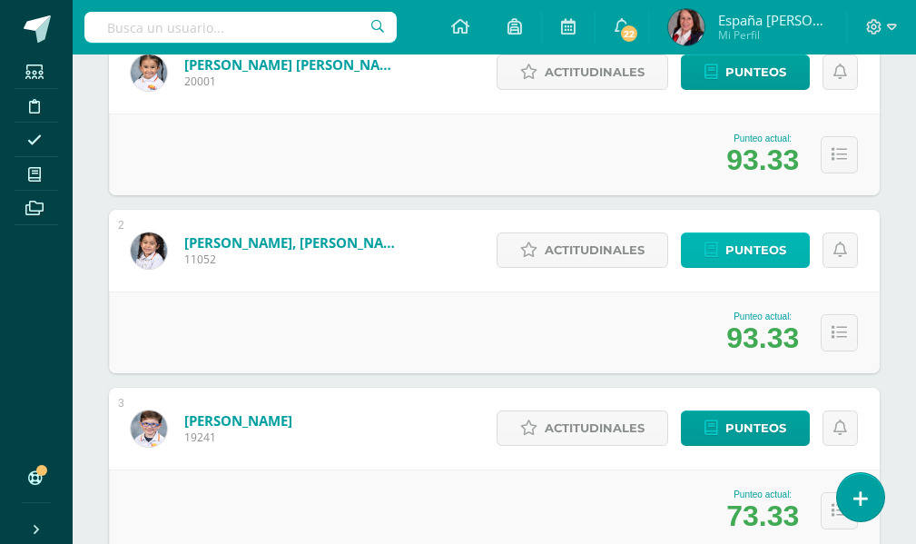
click at [755, 250] on span "Punteos" at bounding box center [755, 250] width 61 height 34
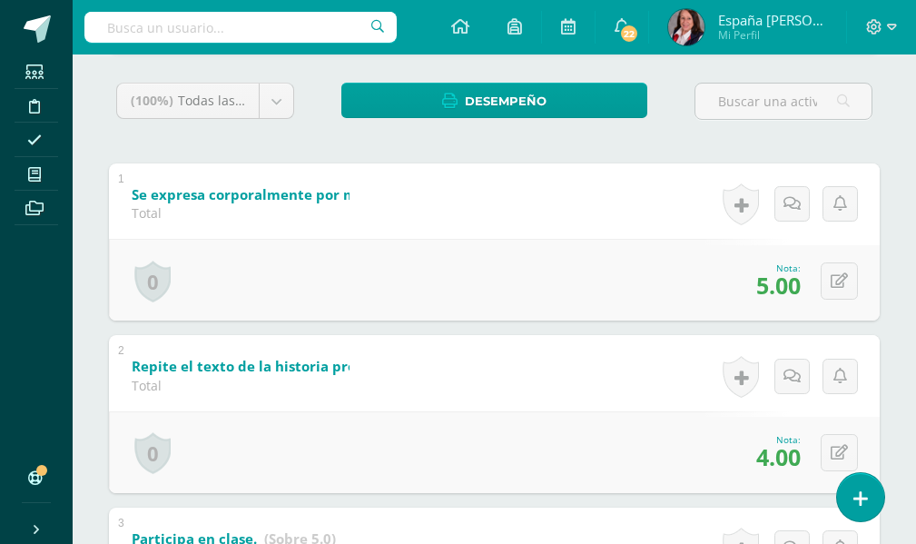
scroll to position [259, 0]
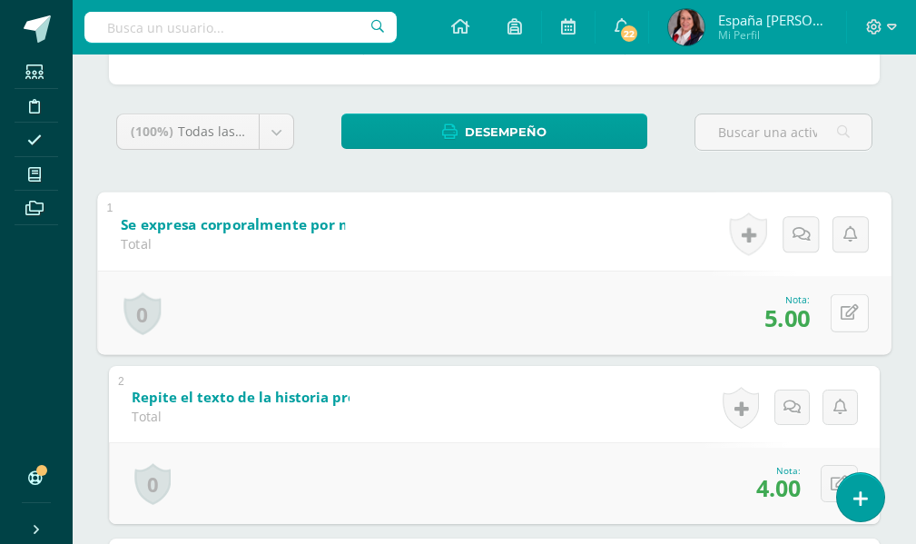
click at [838, 312] on button at bounding box center [850, 312] width 38 height 38
click at [731, 315] on input "5.00" at bounding box center [725, 318] width 73 height 36
type input "4.50"
click at [801, 323] on icon at bounding box center [801, 318] width 16 height 15
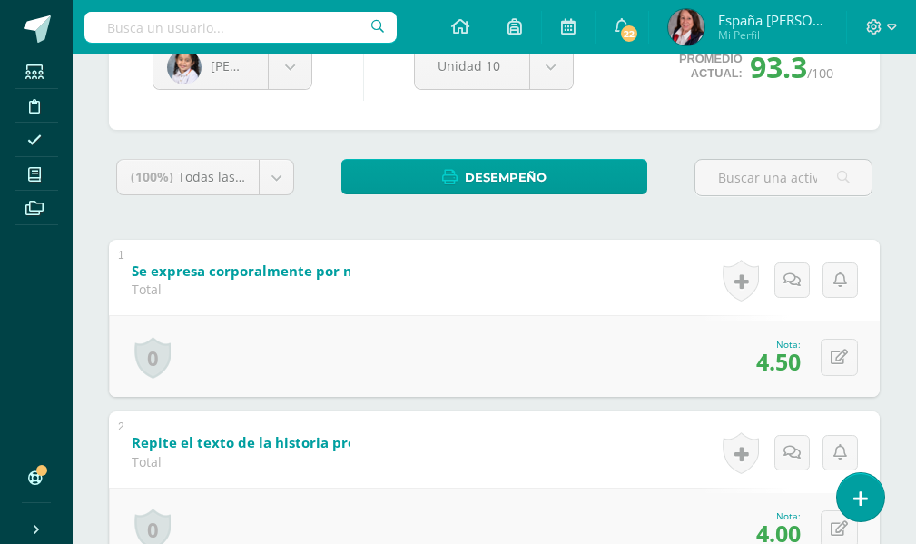
scroll to position [168, 0]
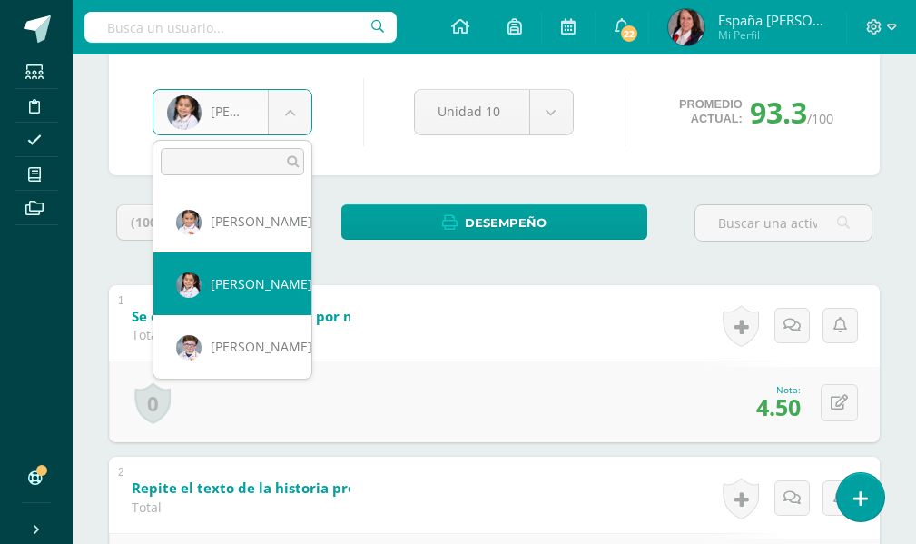
click at [298, 116] on body "Estudiantes Disciplina Asistencia Mis cursos Archivos Soporte Ayuda Reportar un…" at bounding box center [458, 369] width 916 height 1075
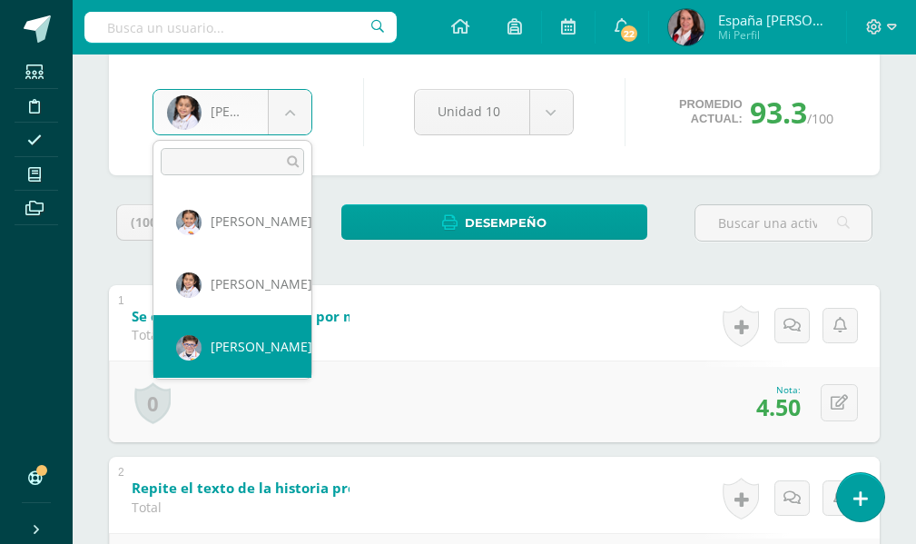
select select "3325"
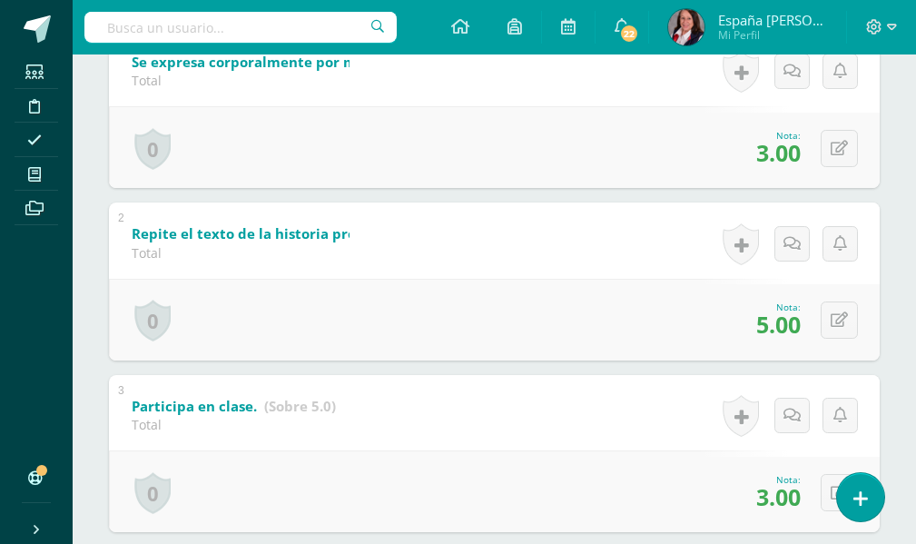
scroll to position [454, 0]
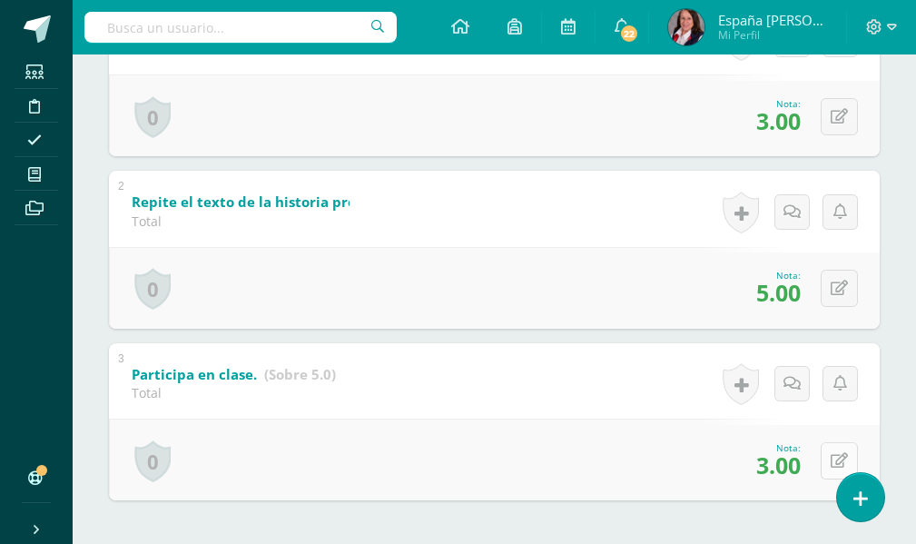
click at [840, 460] on button at bounding box center [839, 460] width 37 height 37
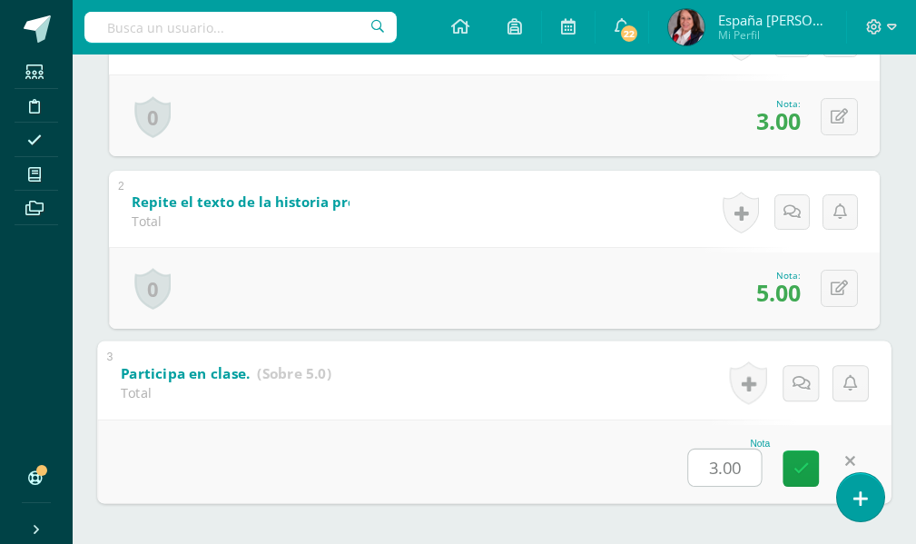
click at [732, 470] on input "3.00" at bounding box center [725, 466] width 73 height 36
type input "2.50"
click at [808, 467] on icon at bounding box center [801, 467] width 16 height 15
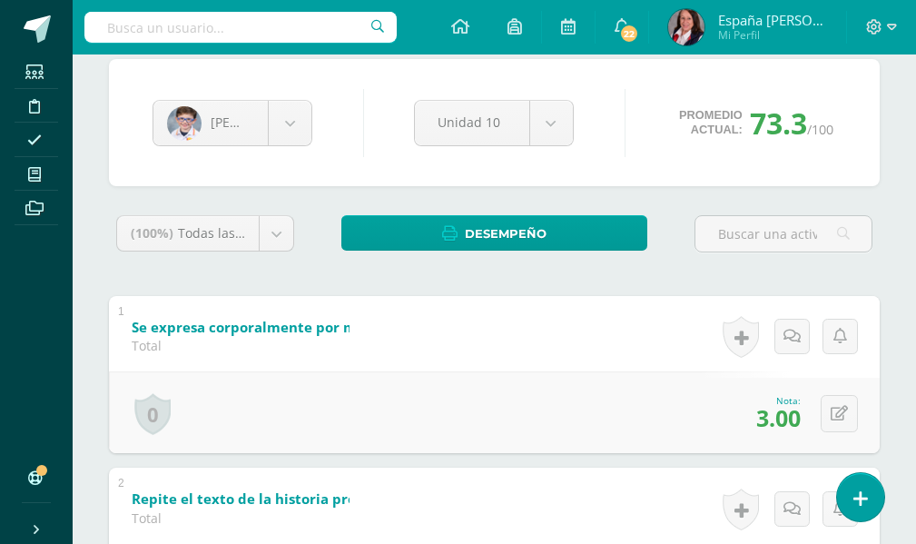
scroll to position [0, 0]
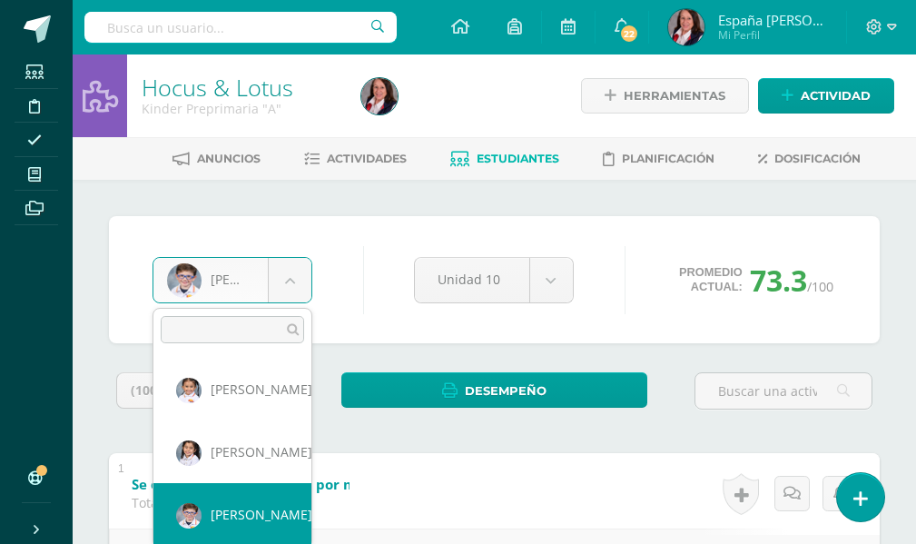
click at [290, 280] on body "Estudiantes Disciplina Asistencia Mis cursos Archivos Soporte Ayuda Reportar un…" at bounding box center [458, 537] width 916 height 1075
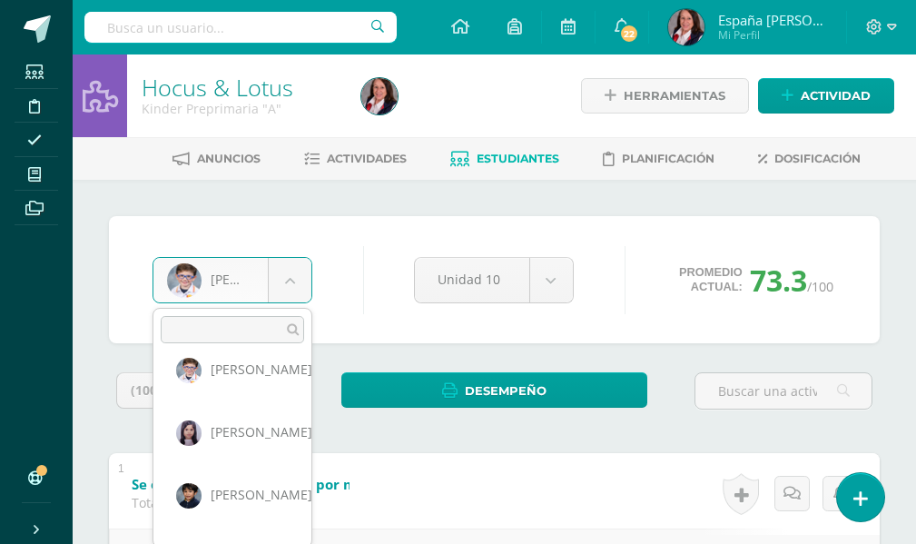
scroll to position [187, 0]
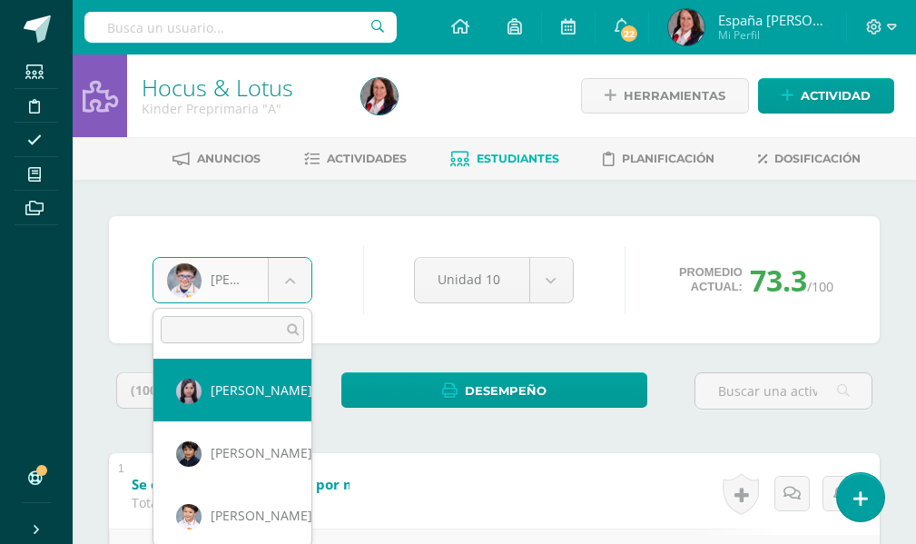
select select "3399"
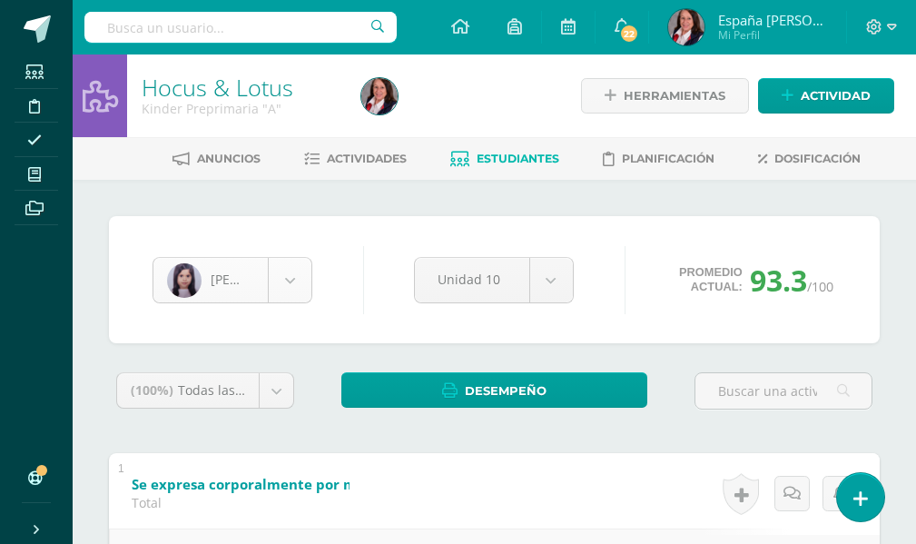
scroll to position [62, 0]
click at [296, 279] on body "Estudiantes Disciplina Asistencia Mis cursos Archivos Soporte Ayuda Reportar un…" at bounding box center [458, 537] width 916 height 1075
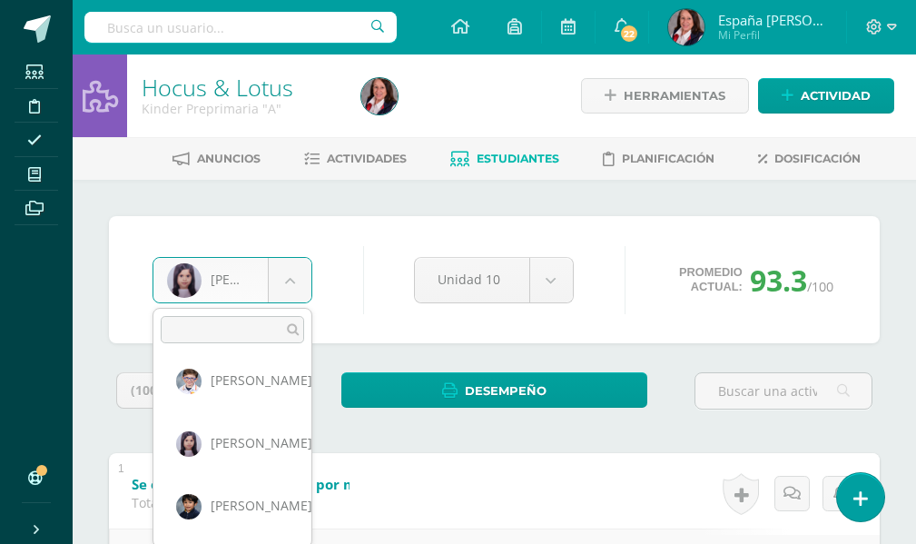
scroll to position [187, 0]
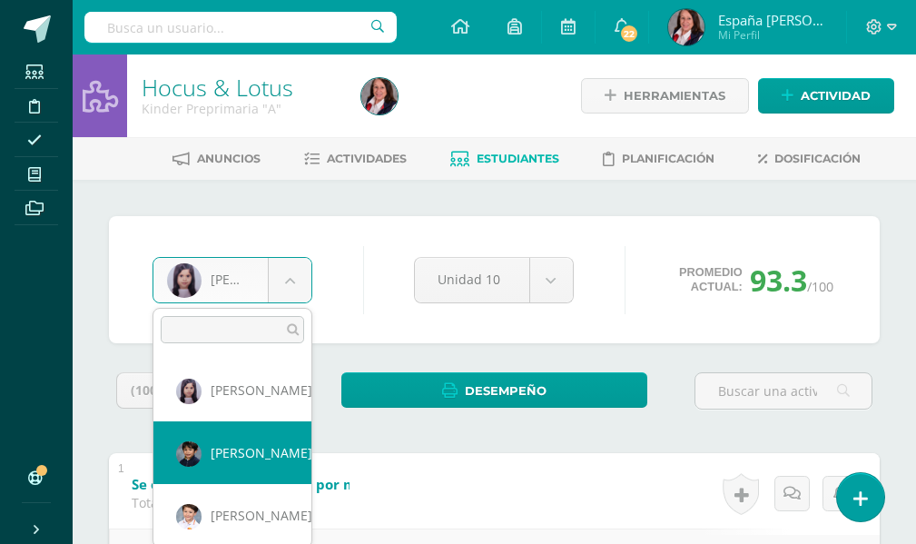
select select "3213"
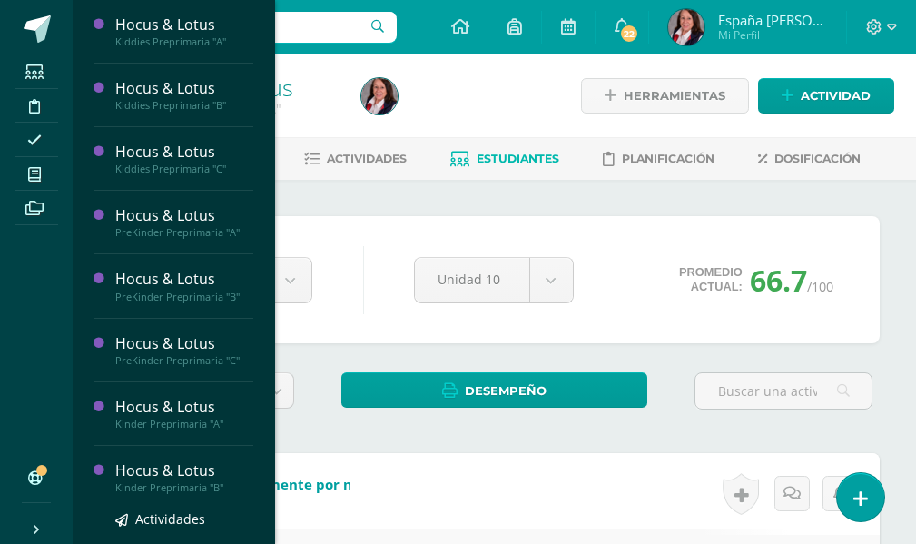
click at [155, 487] on div "Kinder Preprimaria "B"" at bounding box center [184, 487] width 138 height 13
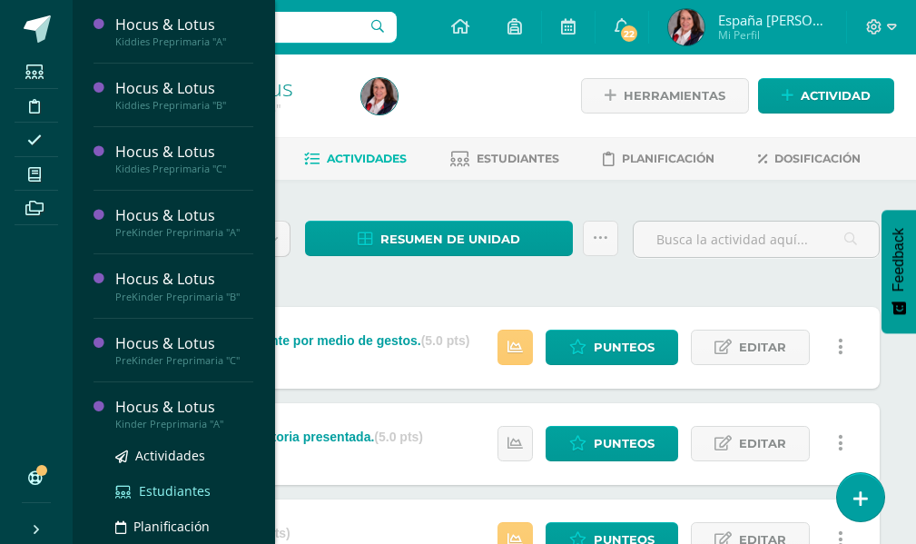
click at [165, 496] on span "Estudiantes" at bounding box center [175, 490] width 72 height 17
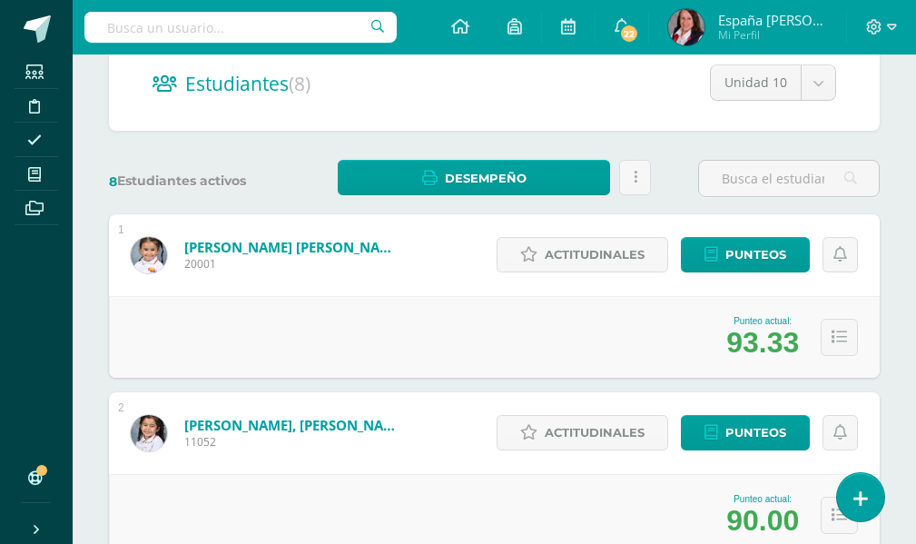
scroll to position [182, 0]
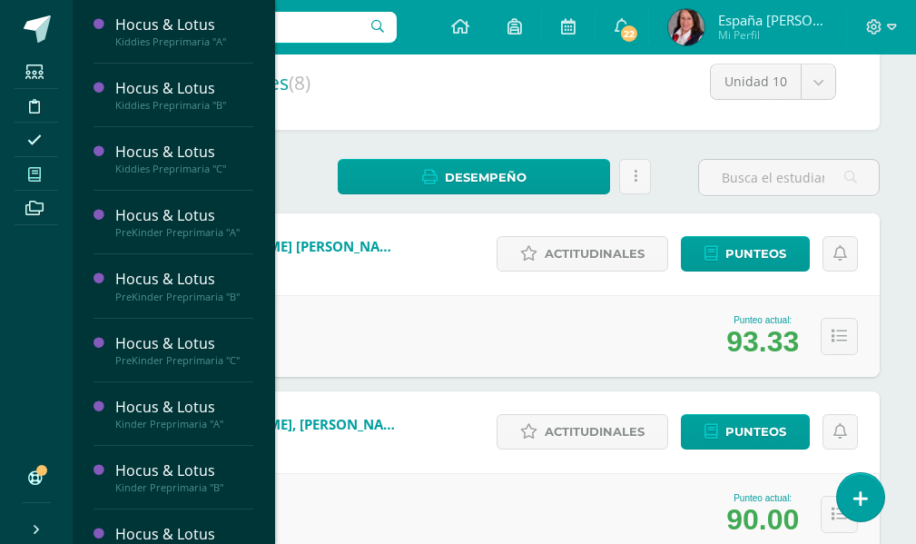
click at [46, 176] on span at bounding box center [35, 174] width 41 height 25
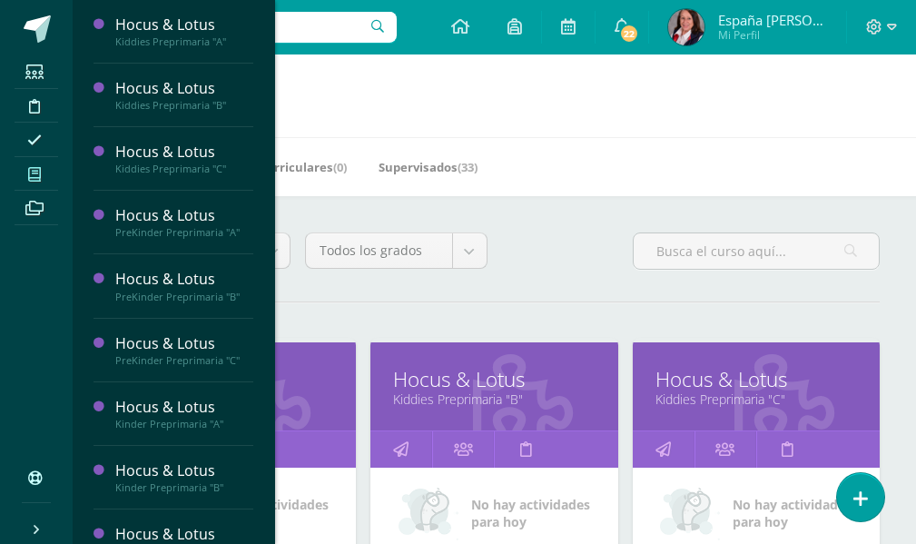
click at [36, 178] on icon at bounding box center [34, 174] width 13 height 15
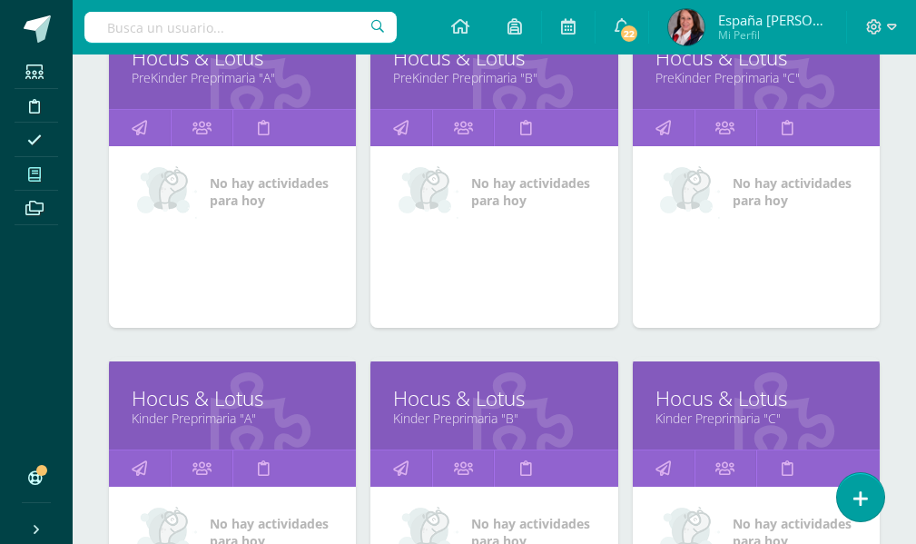
scroll to position [726, 0]
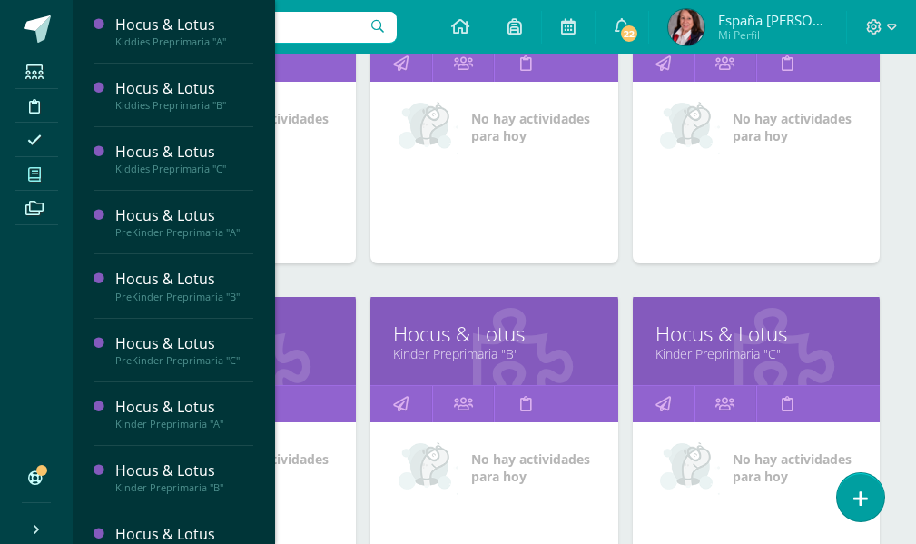
click at [530, 348] on link "Kinder Preprimaria "B"" at bounding box center [493, 353] width 201 height 17
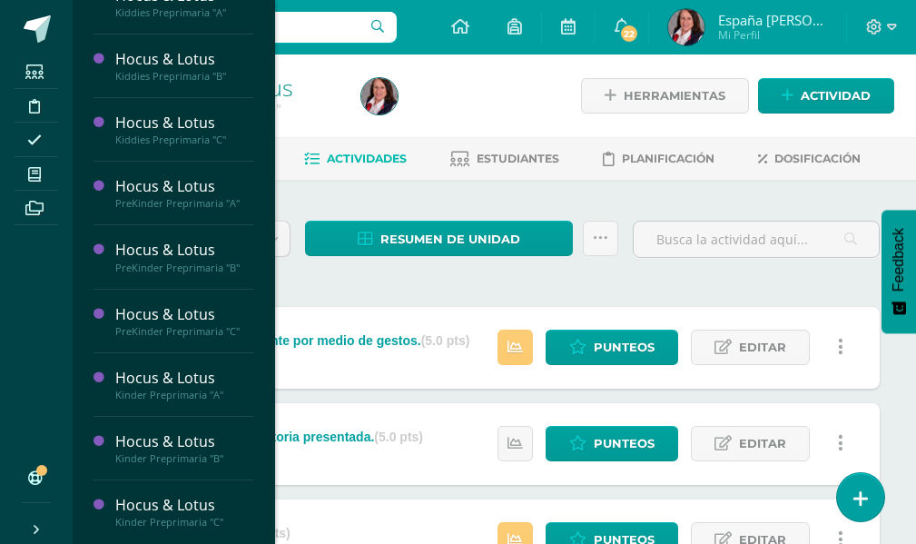
scroll to position [91, 0]
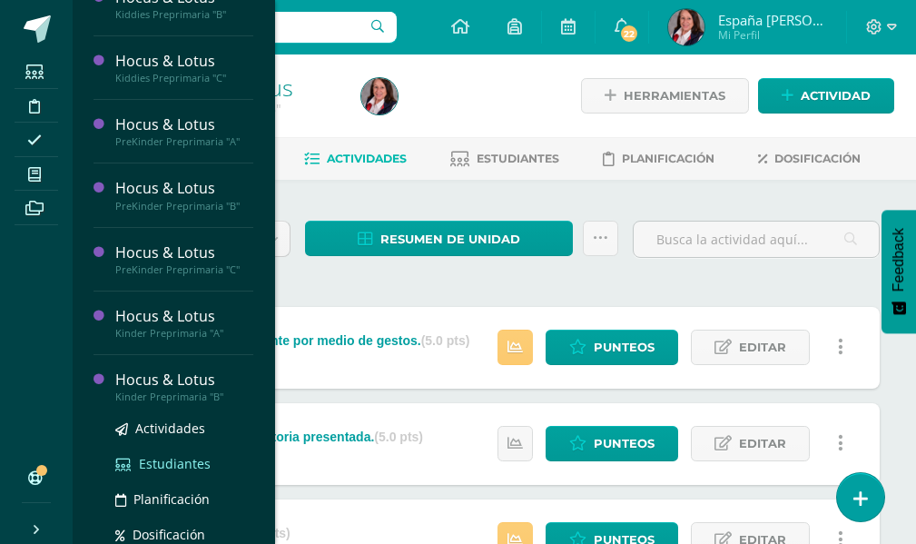
click at [196, 466] on span "Estudiantes" at bounding box center [175, 463] width 72 height 17
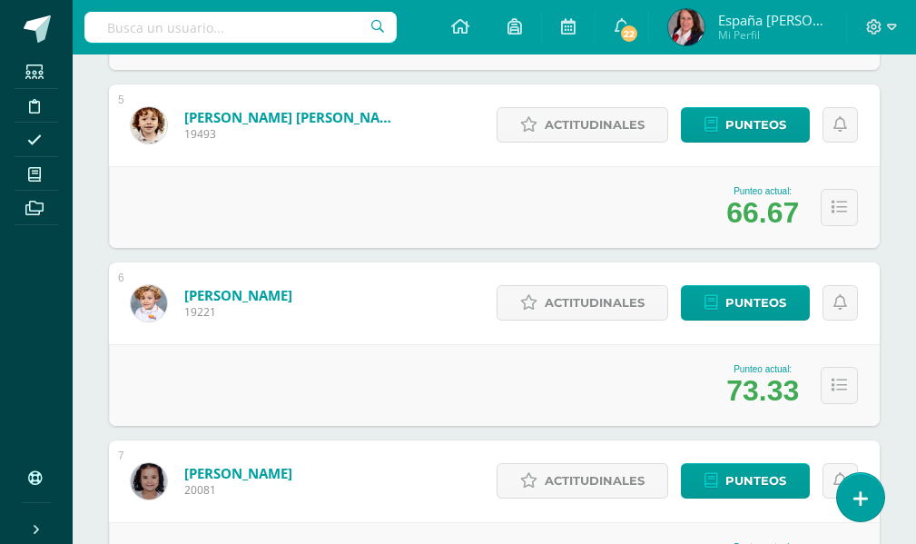
scroll to position [1017, 0]
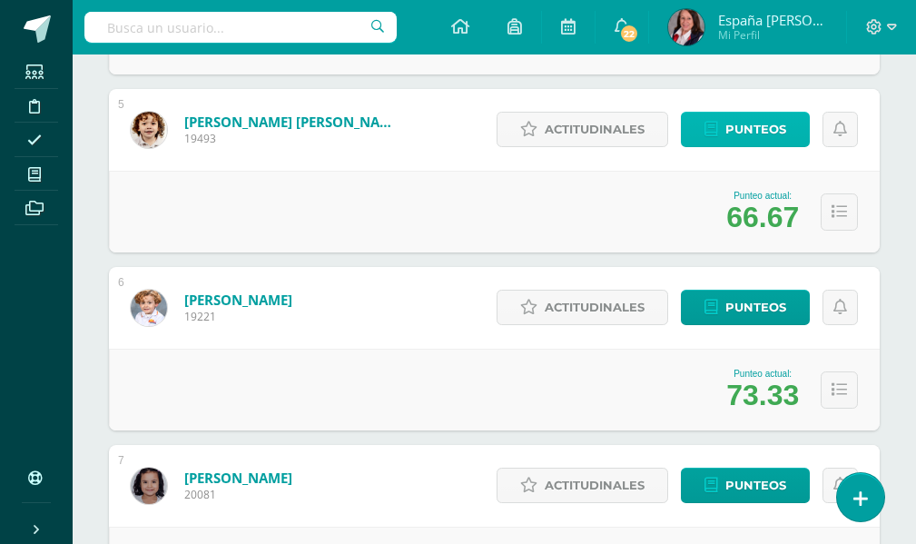
click at [752, 130] on span "Punteos" at bounding box center [755, 130] width 61 height 34
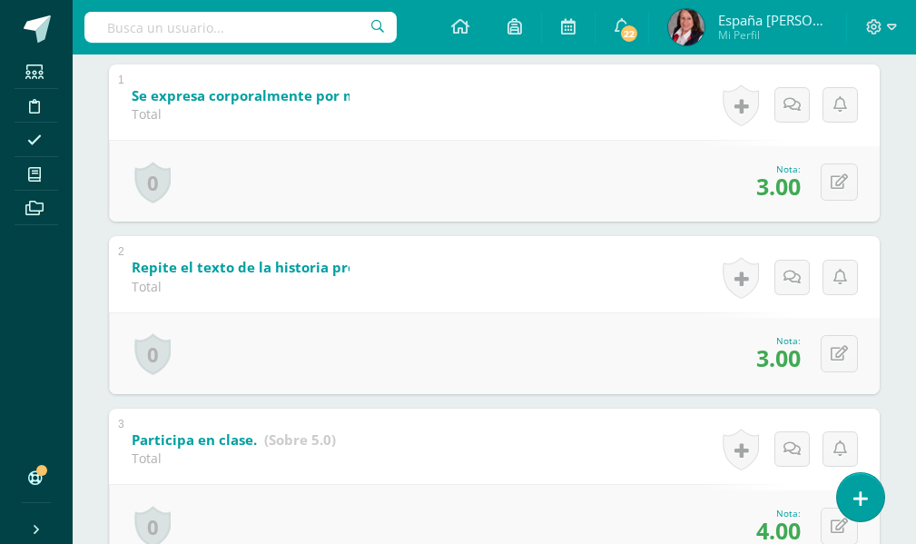
scroll to position [399, 0]
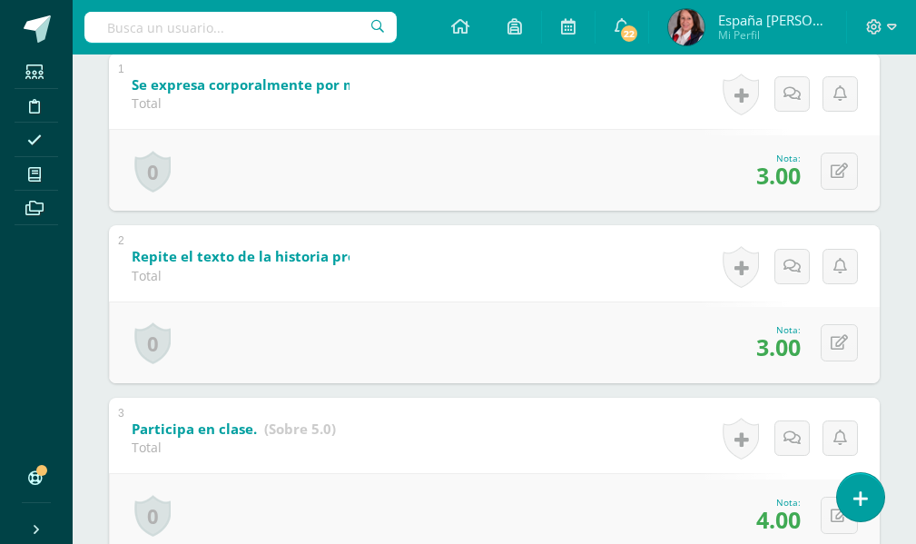
click at [764, 526] on span "4.00" at bounding box center [778, 519] width 44 height 31
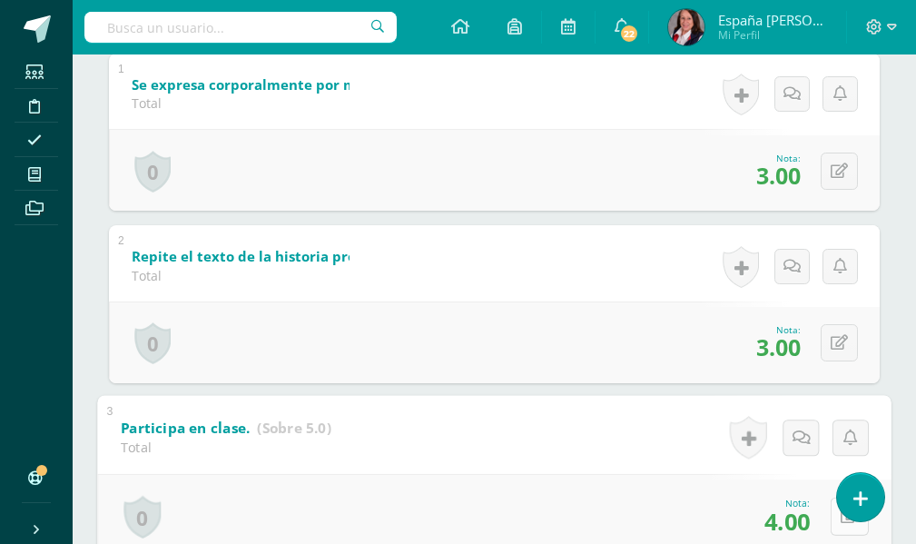
click at [835, 516] on button at bounding box center [850, 515] width 38 height 38
drag, startPoint x: 732, startPoint y: 521, endPoint x: 755, endPoint y: 500, distance: 31.5
click at [734, 520] on input "4.00" at bounding box center [725, 521] width 73 height 36
type input "5"
click at [732, 522] on input "5" at bounding box center [725, 521] width 73 height 36
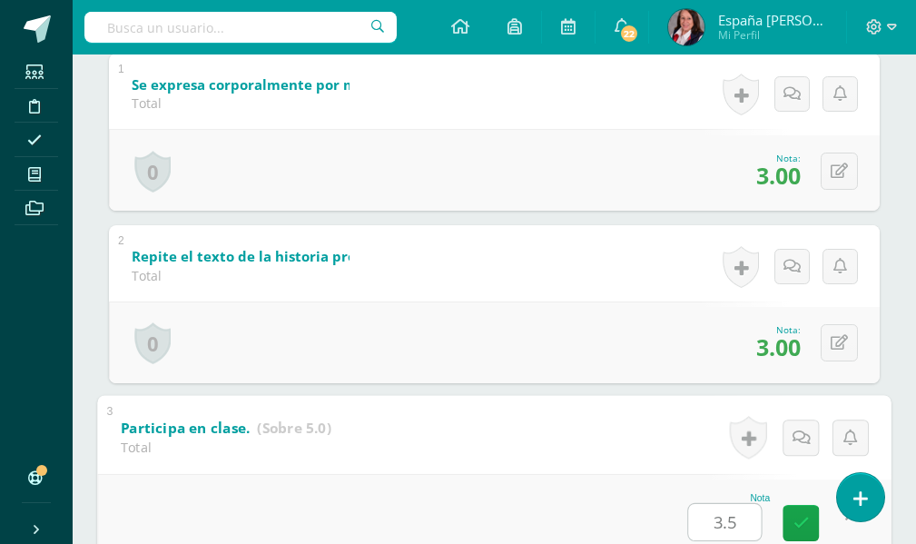
type input "3.50"
click at [800, 527] on icon at bounding box center [801, 522] width 16 height 15
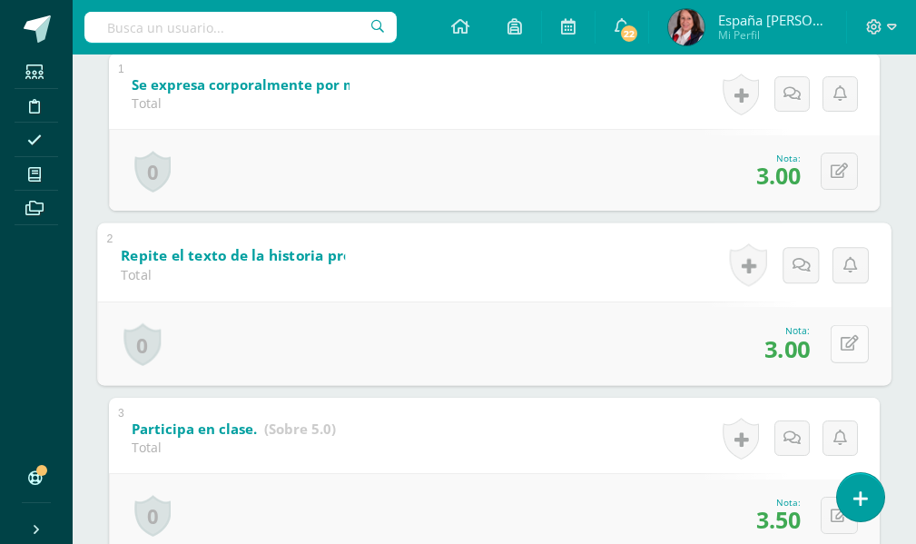
click at [842, 341] on icon at bounding box center [849, 343] width 18 height 15
click at [730, 350] on input "3.00" at bounding box center [725, 349] width 73 height 36
type input "2.50"
click at [803, 351] on icon at bounding box center [801, 349] width 16 height 15
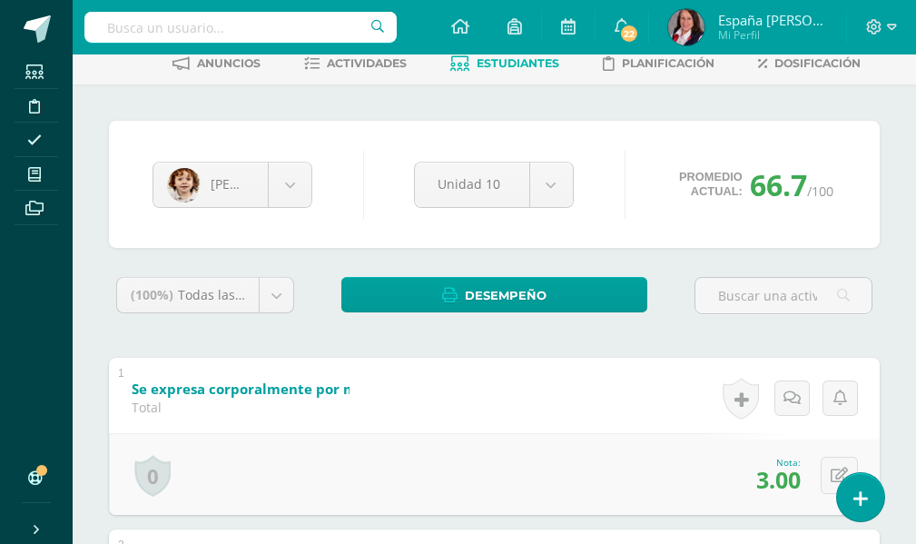
scroll to position [0, 0]
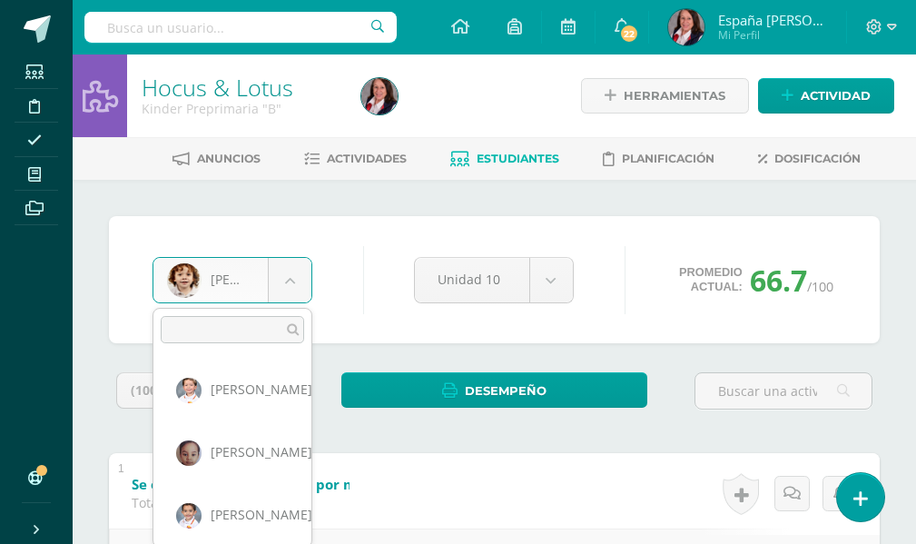
click at [296, 283] on body "Estudiantes Disciplina Asistencia Mis cursos Archivos Soporte Ayuda Reportar un…" at bounding box center [458, 537] width 916 height 1075
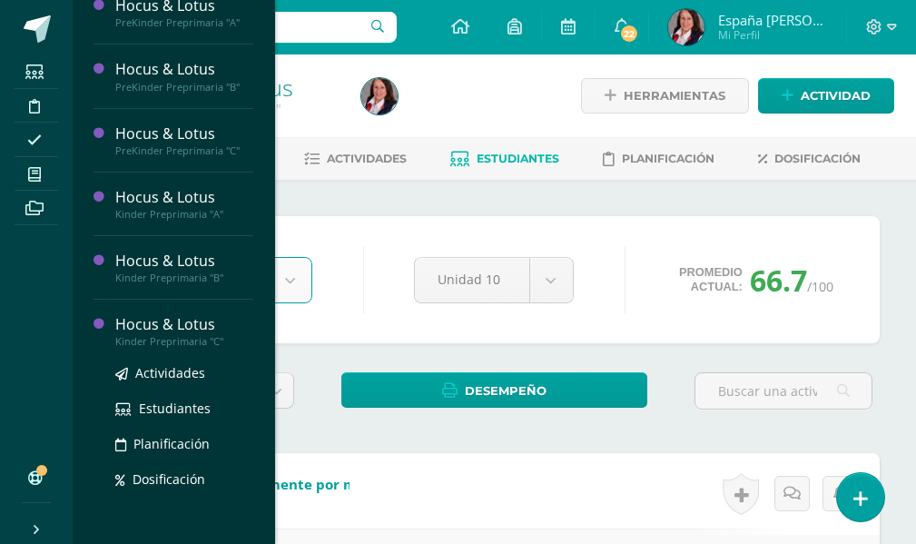
scroll to position [211, 0]
click at [182, 403] on span "Estudiantes" at bounding box center [175, 406] width 72 height 17
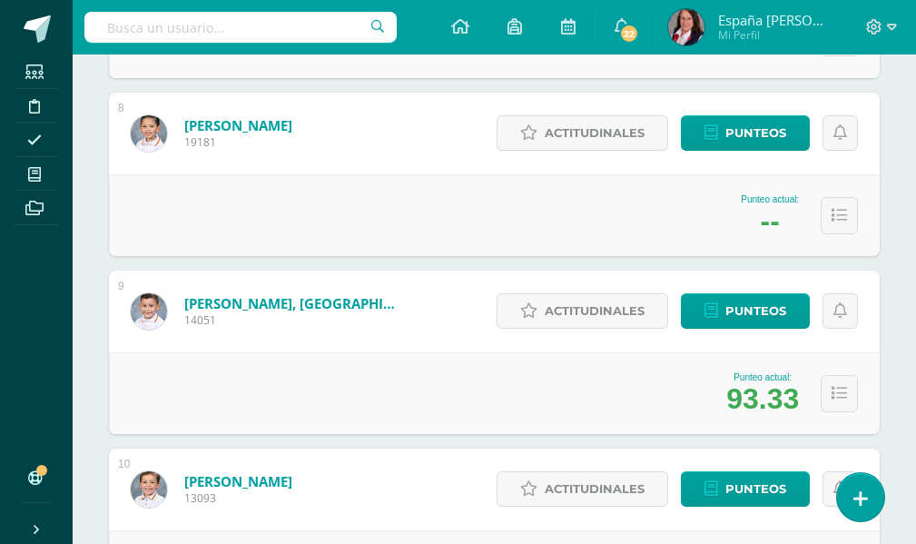
scroll to position [1457, 0]
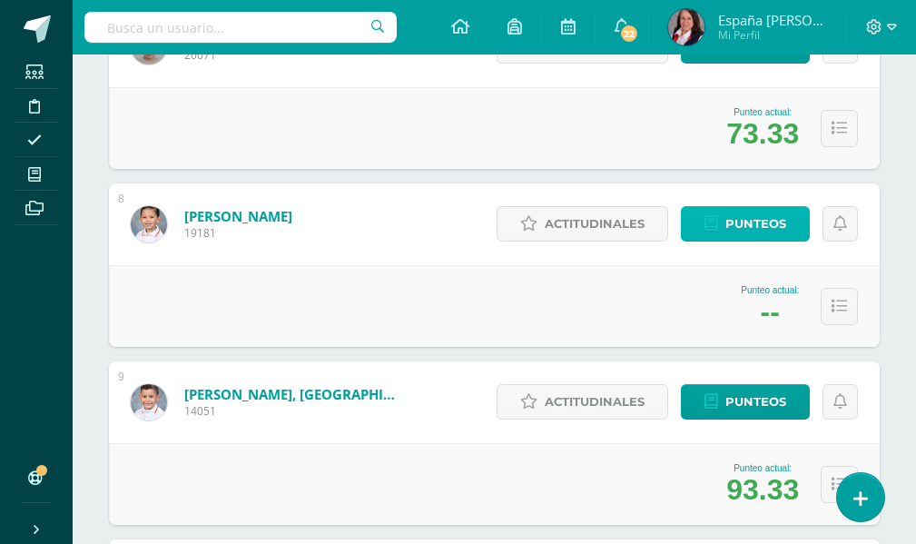
click at [773, 220] on span "Punteos" at bounding box center [755, 224] width 61 height 34
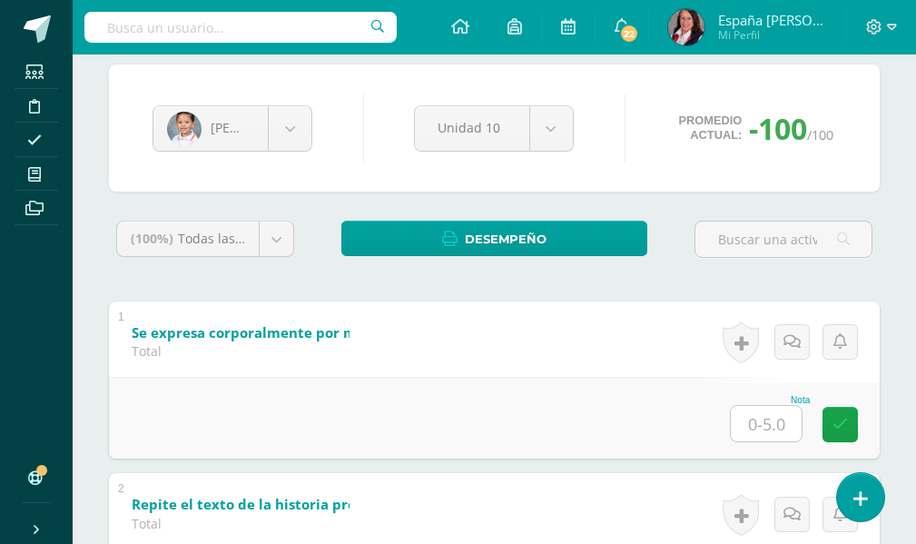
scroll to position [182, 0]
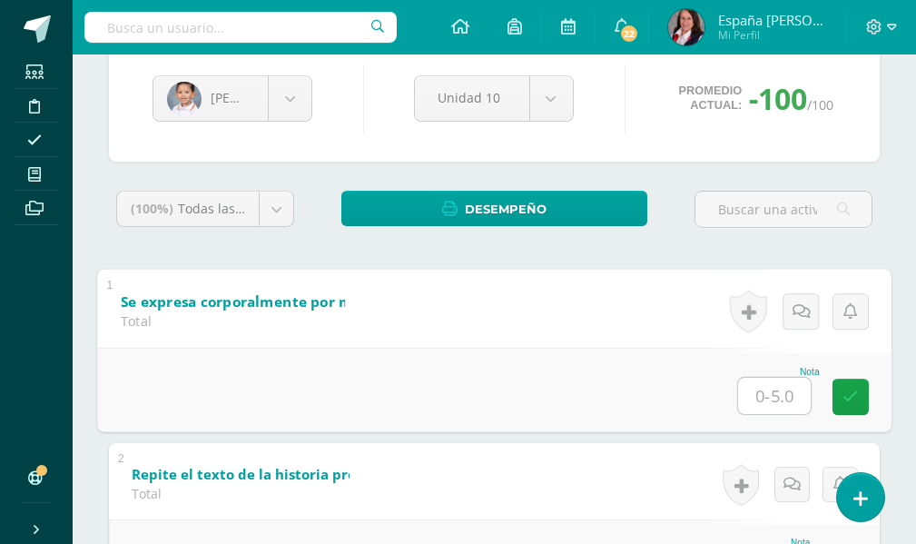
click at [768, 395] on input "text" at bounding box center [774, 395] width 73 height 36
click at [849, 398] on icon at bounding box center [850, 395] width 16 height 15
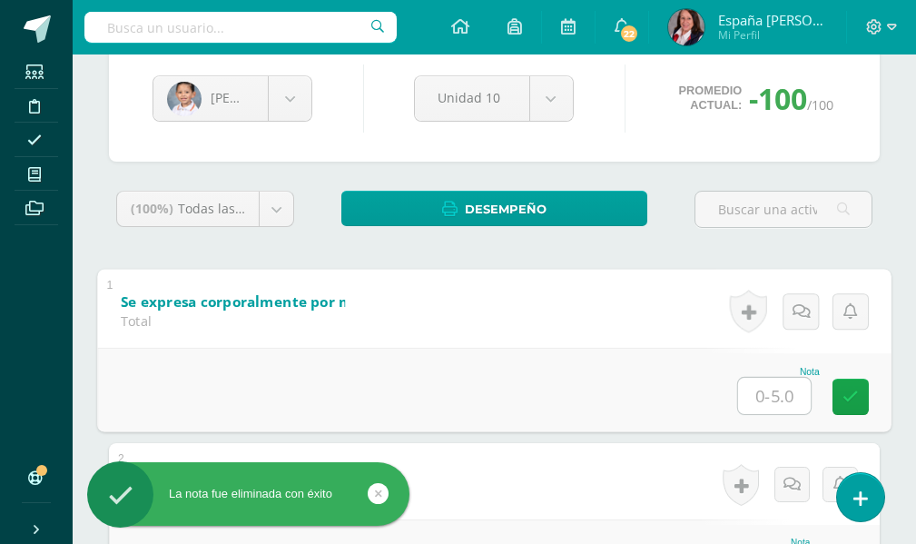
click at [783, 397] on input "text" at bounding box center [774, 395] width 73 height 36
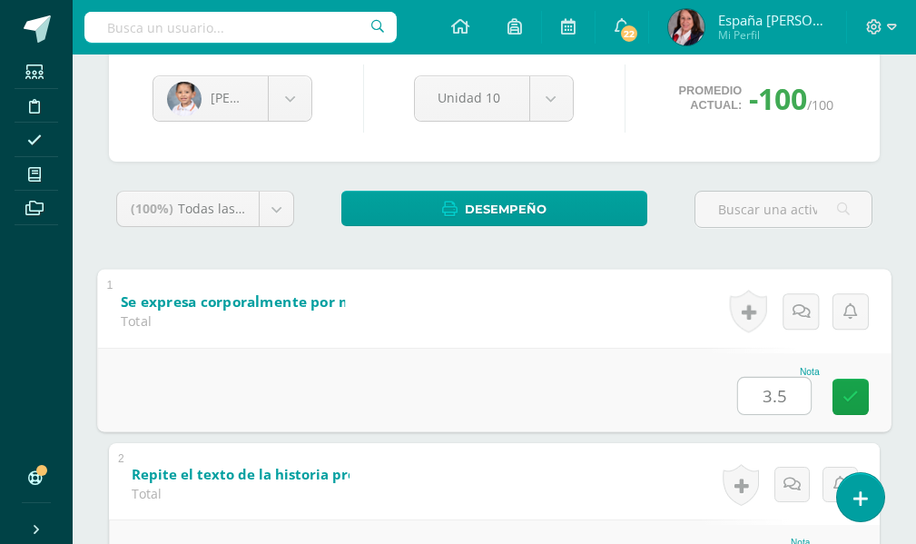
type input "3.50"
click at [847, 393] on icon at bounding box center [850, 395] width 16 height 15
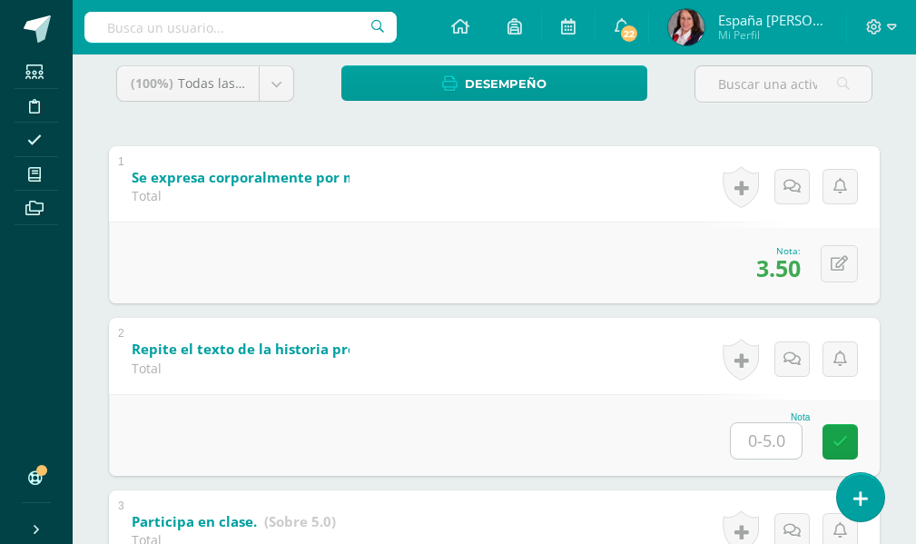
scroll to position [363, 0]
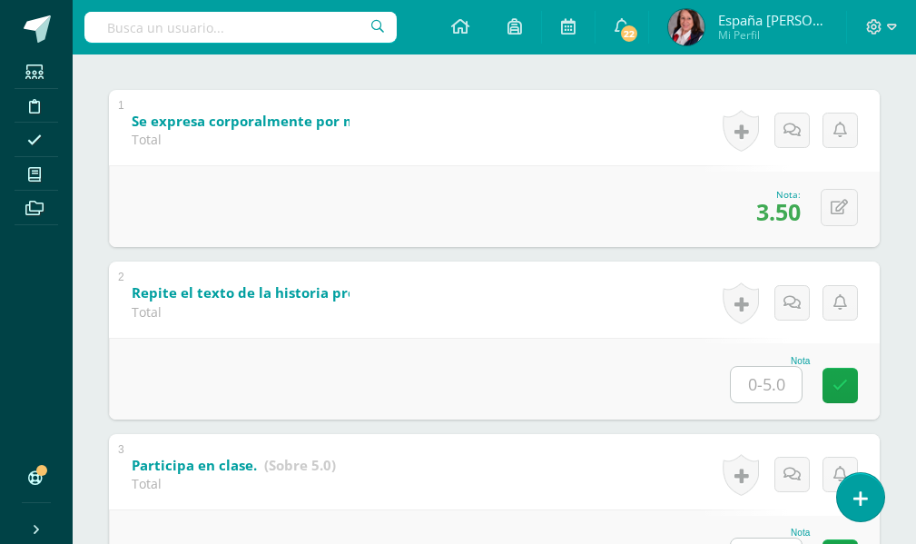
click at [769, 386] on input "text" at bounding box center [766, 384] width 71 height 35
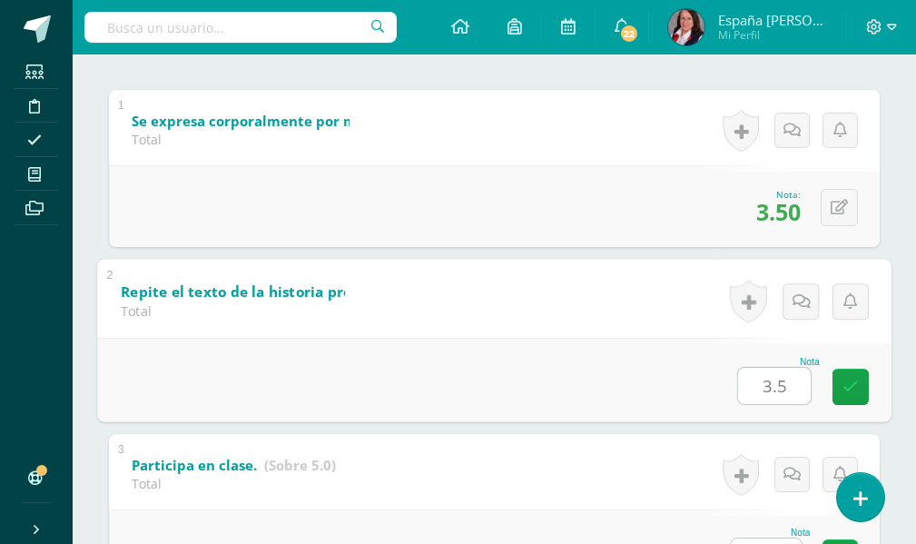
type input "3.50"
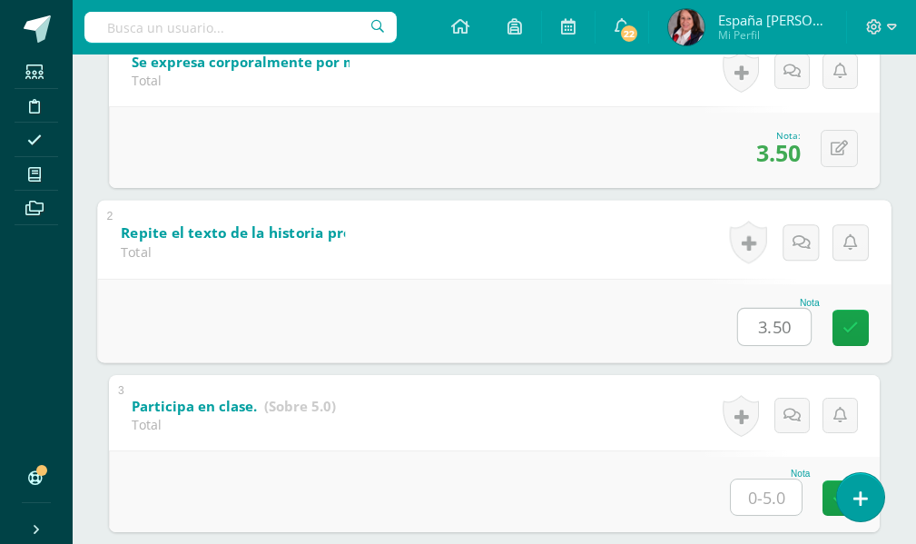
scroll to position [454, 0]
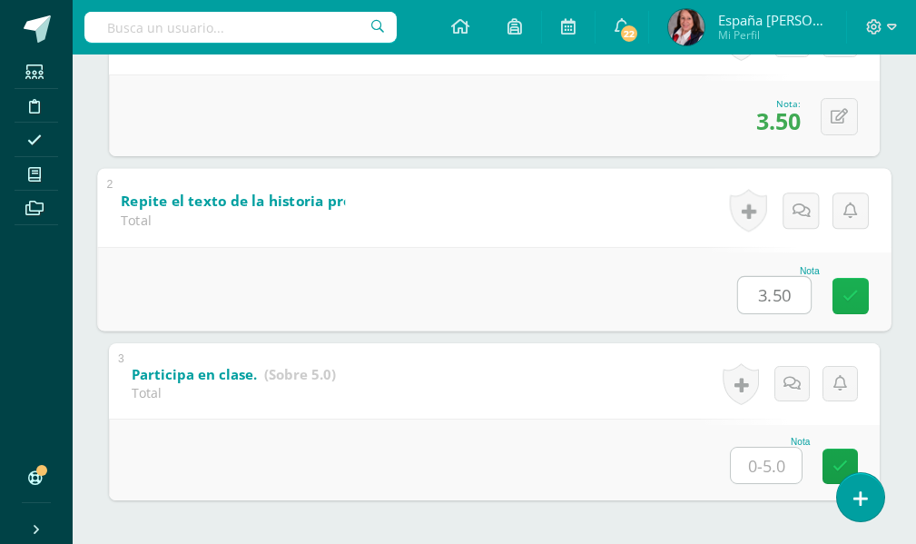
click at [855, 295] on icon at bounding box center [850, 295] width 16 height 15
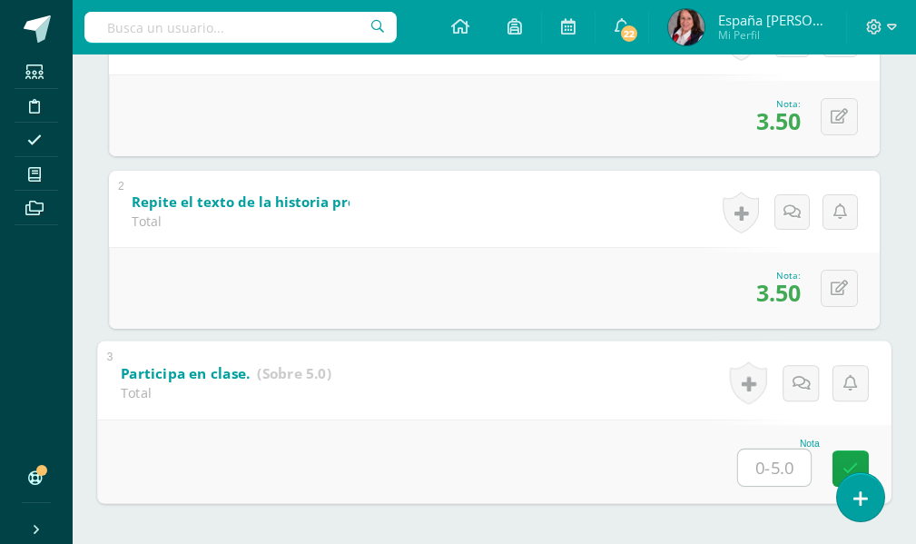
click at [774, 462] on input "text" at bounding box center [774, 466] width 73 height 36
type input "4."
click at [848, 460] on icon at bounding box center [850, 467] width 16 height 15
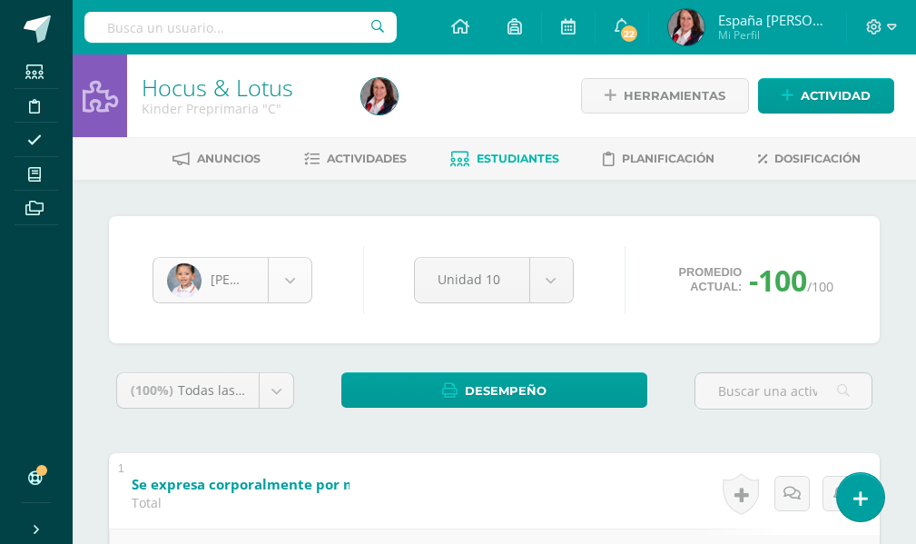
scroll to position [312, 0]
click at [290, 281] on body "La nota fue eliminada con éxito Estudiantes Disciplina Asistencia Mis cursos Ar…" at bounding box center [458, 537] width 916 height 1075
click at [291, 280] on body "La nota fue eliminada con éxito Estudiantes Disciplina Asistencia Mis cursos Ar…" at bounding box center [458, 537] width 916 height 1075
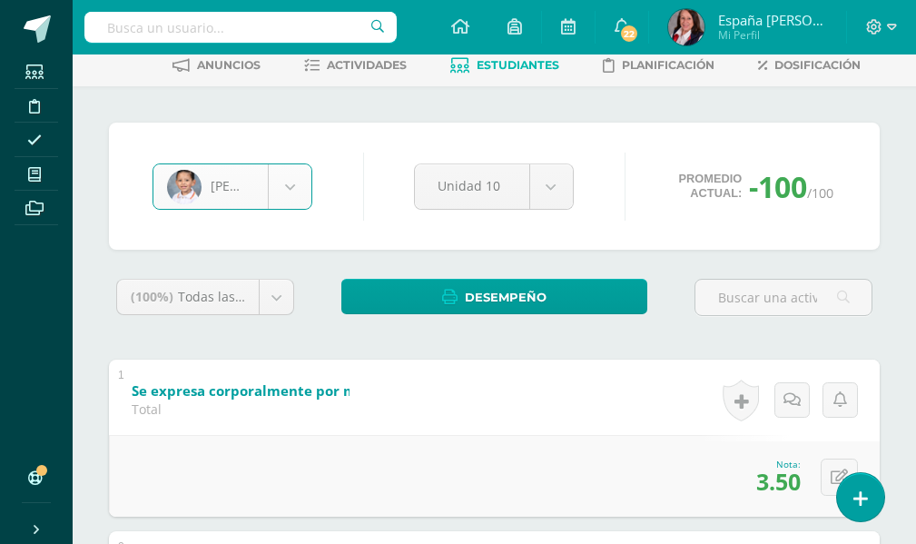
scroll to position [182, 0]
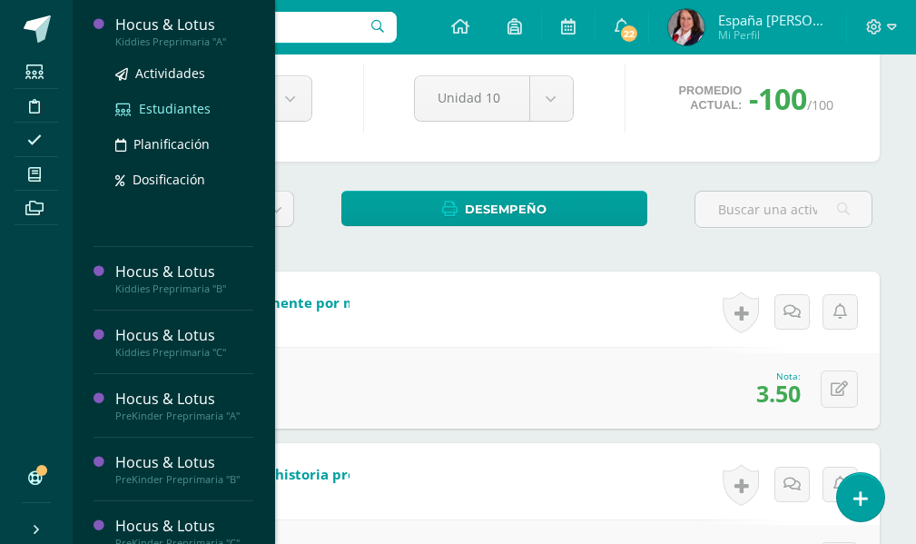
click at [194, 107] on span "Estudiantes" at bounding box center [175, 108] width 72 height 17
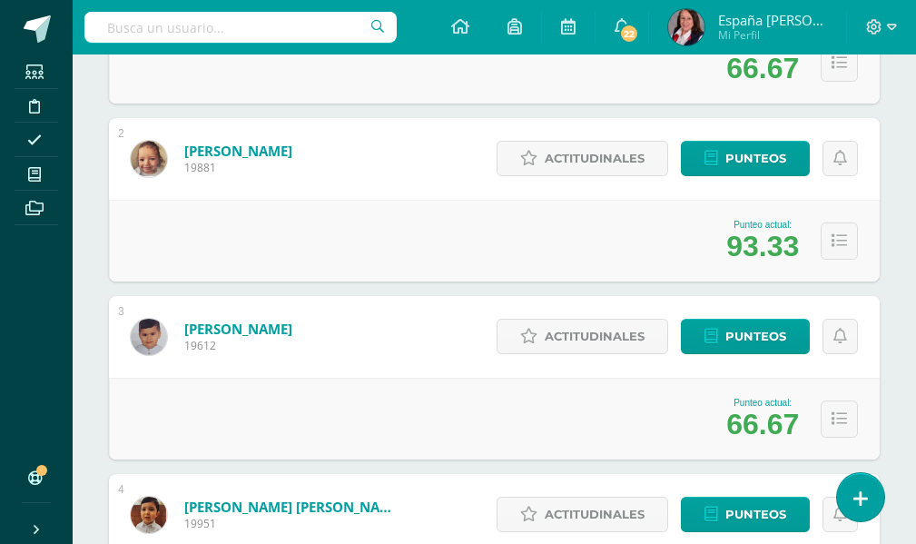
scroll to position [454, 0]
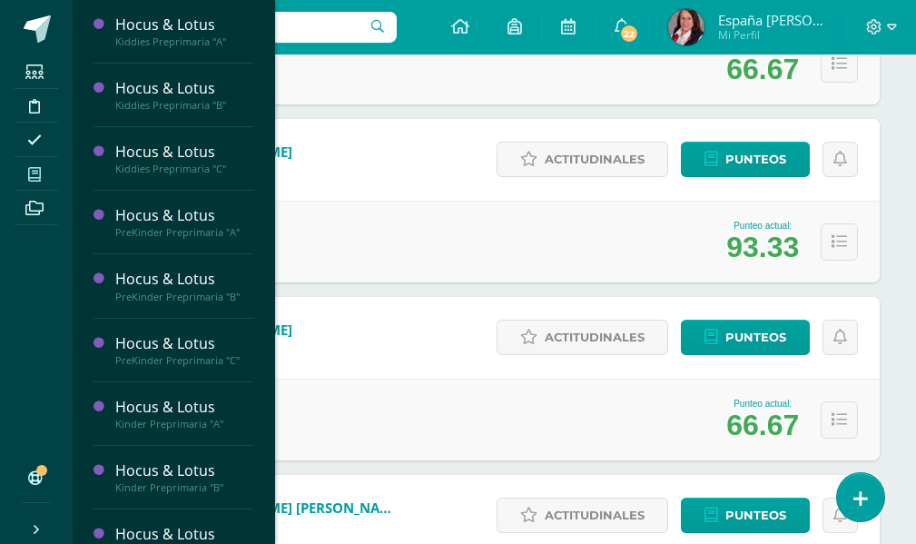
click at [34, 177] on icon at bounding box center [34, 174] width 13 height 15
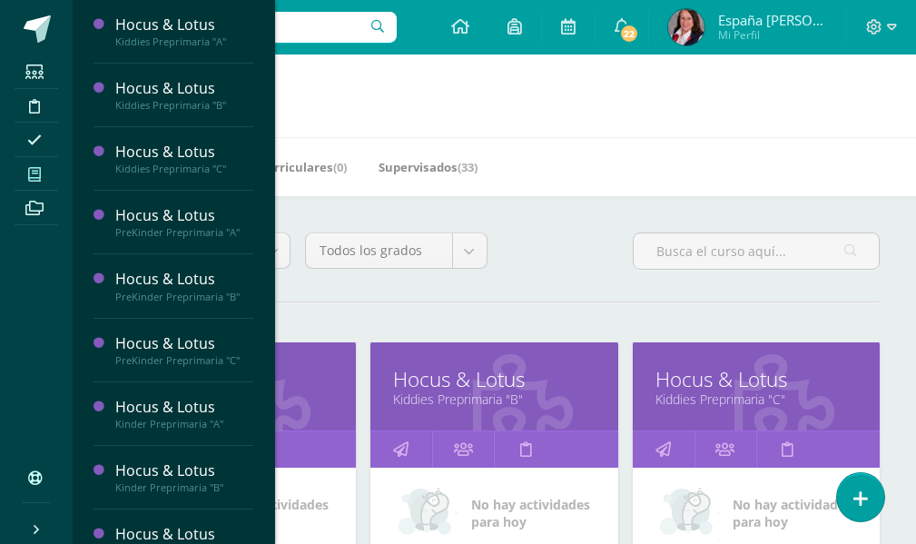
click at [44, 173] on span at bounding box center [35, 174] width 41 height 25
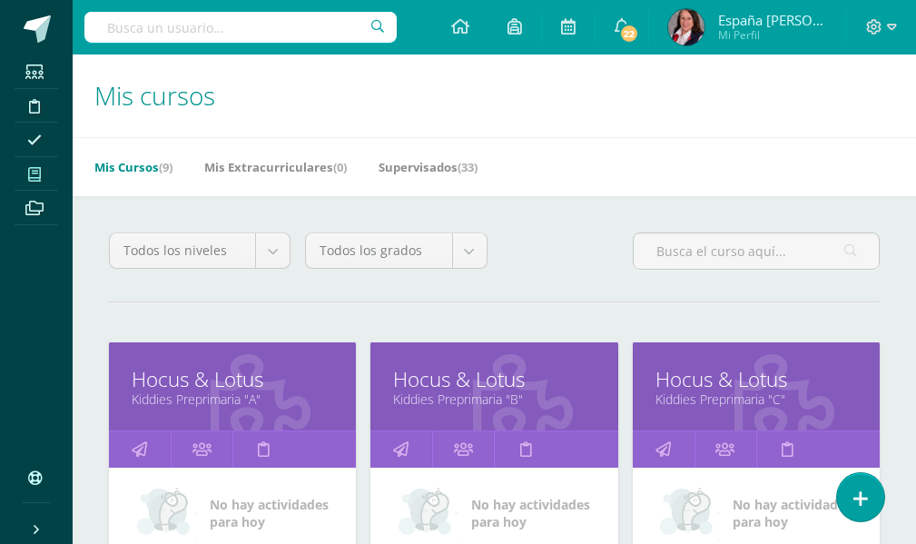
click at [268, 499] on span "No hay actividades para hoy" at bounding box center [269, 513] width 119 height 34
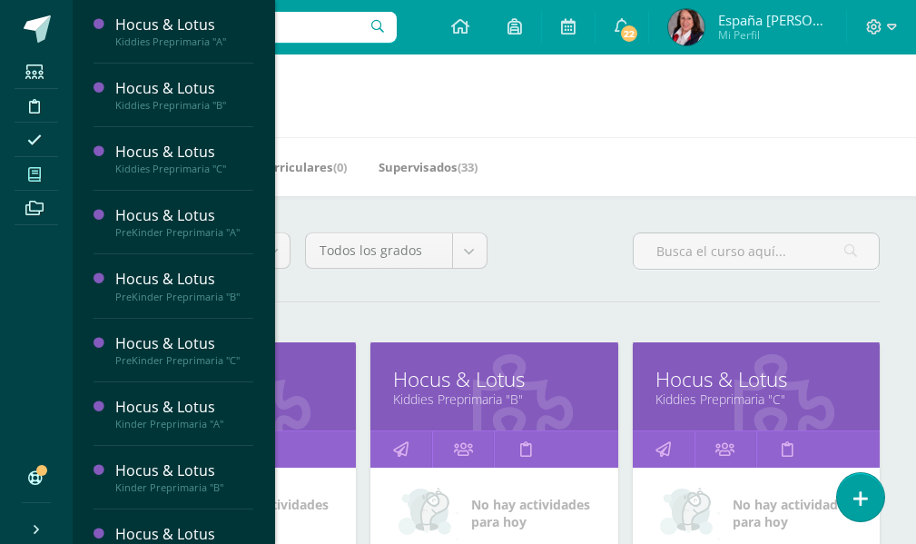
click at [53, 171] on span at bounding box center [35, 174] width 41 height 25
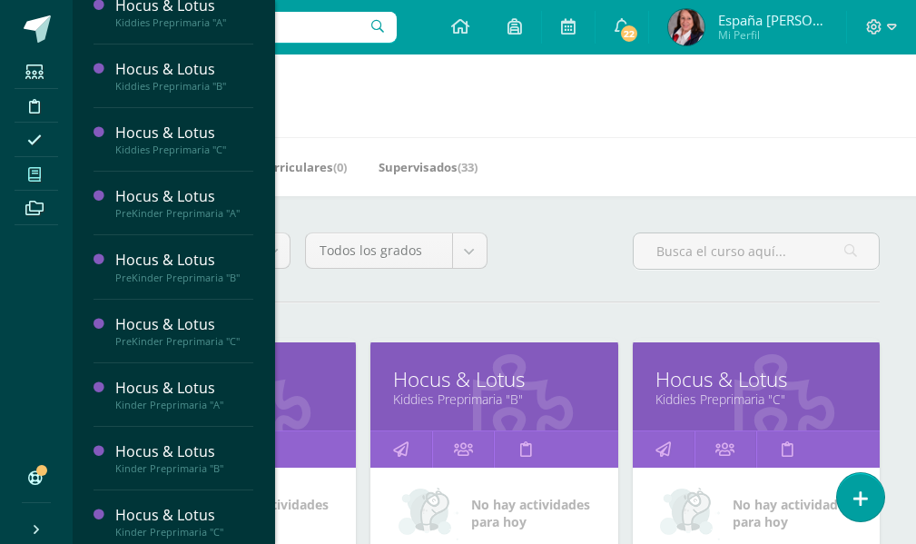
scroll to position [29, 0]
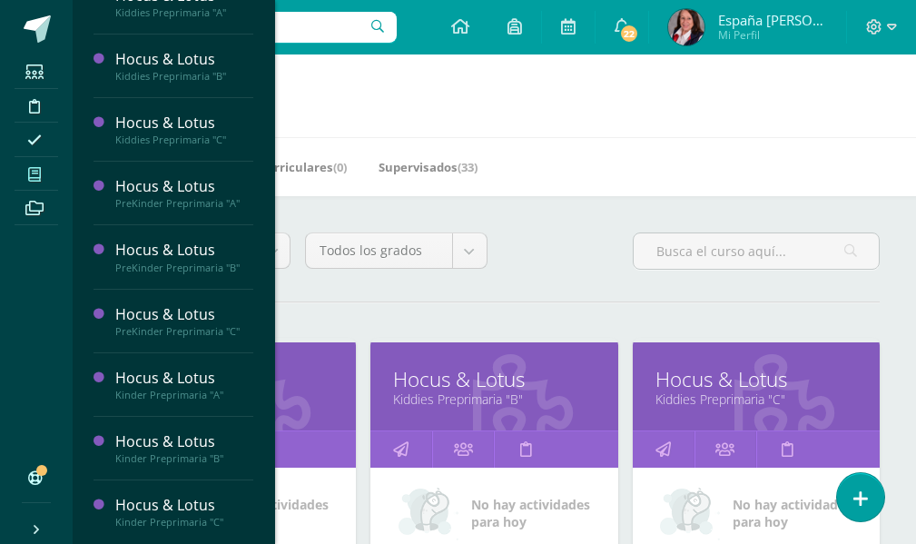
click at [199, 510] on div "Hocus & Lotus" at bounding box center [184, 505] width 138 height 21
click at [193, 520] on div "Kinder Preprimaria "C"" at bounding box center [184, 522] width 138 height 13
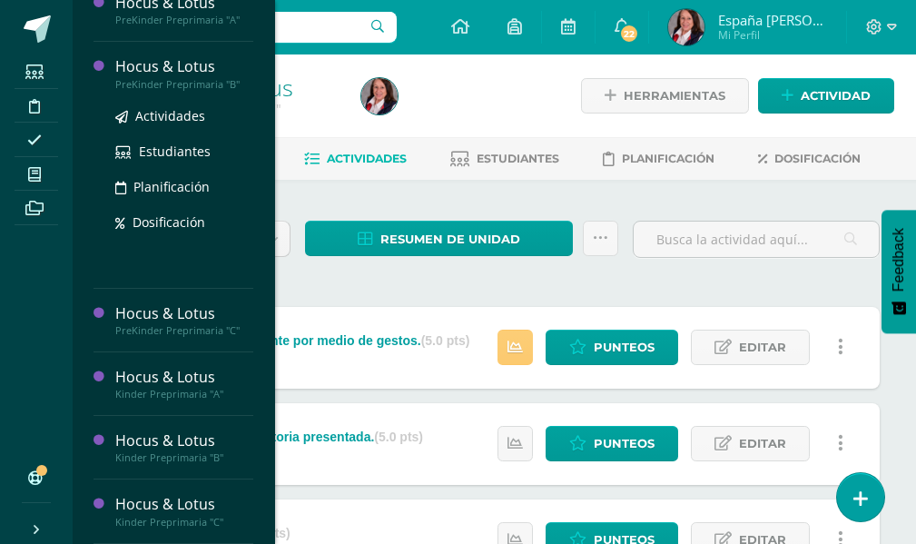
scroll to position [91, 0]
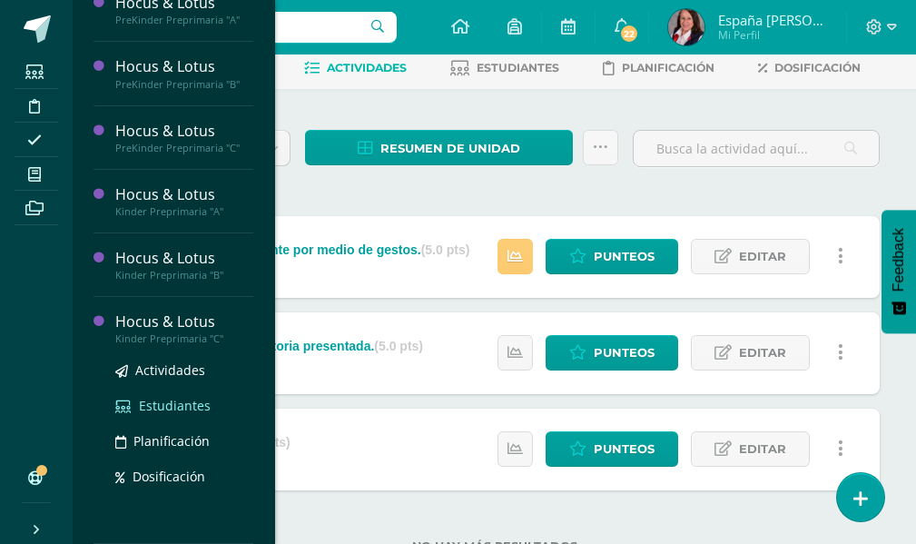
click at [191, 403] on span "Estudiantes" at bounding box center [175, 405] width 72 height 17
